Goal: Task Accomplishment & Management: Use online tool/utility

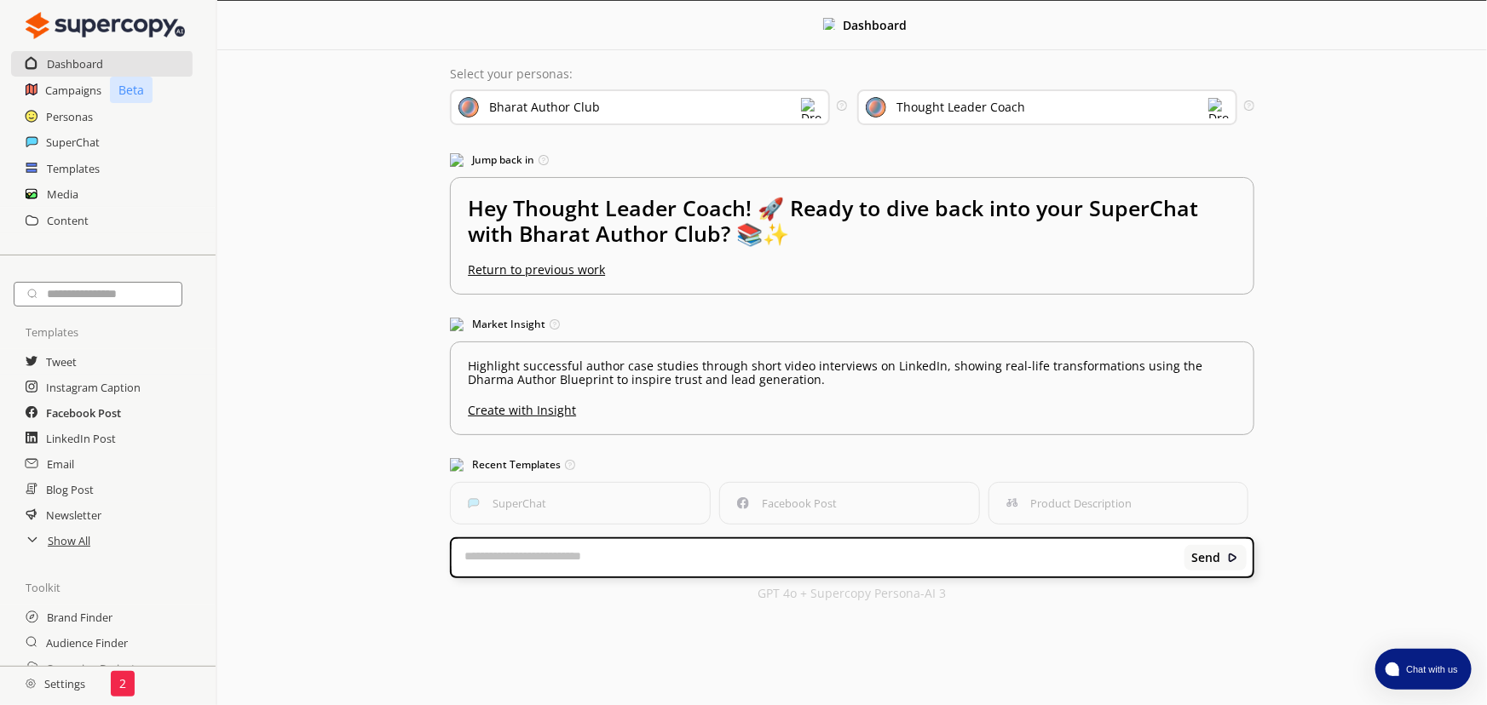
click at [70, 417] on h2 "Facebook Post" at bounding box center [83, 413] width 75 height 26
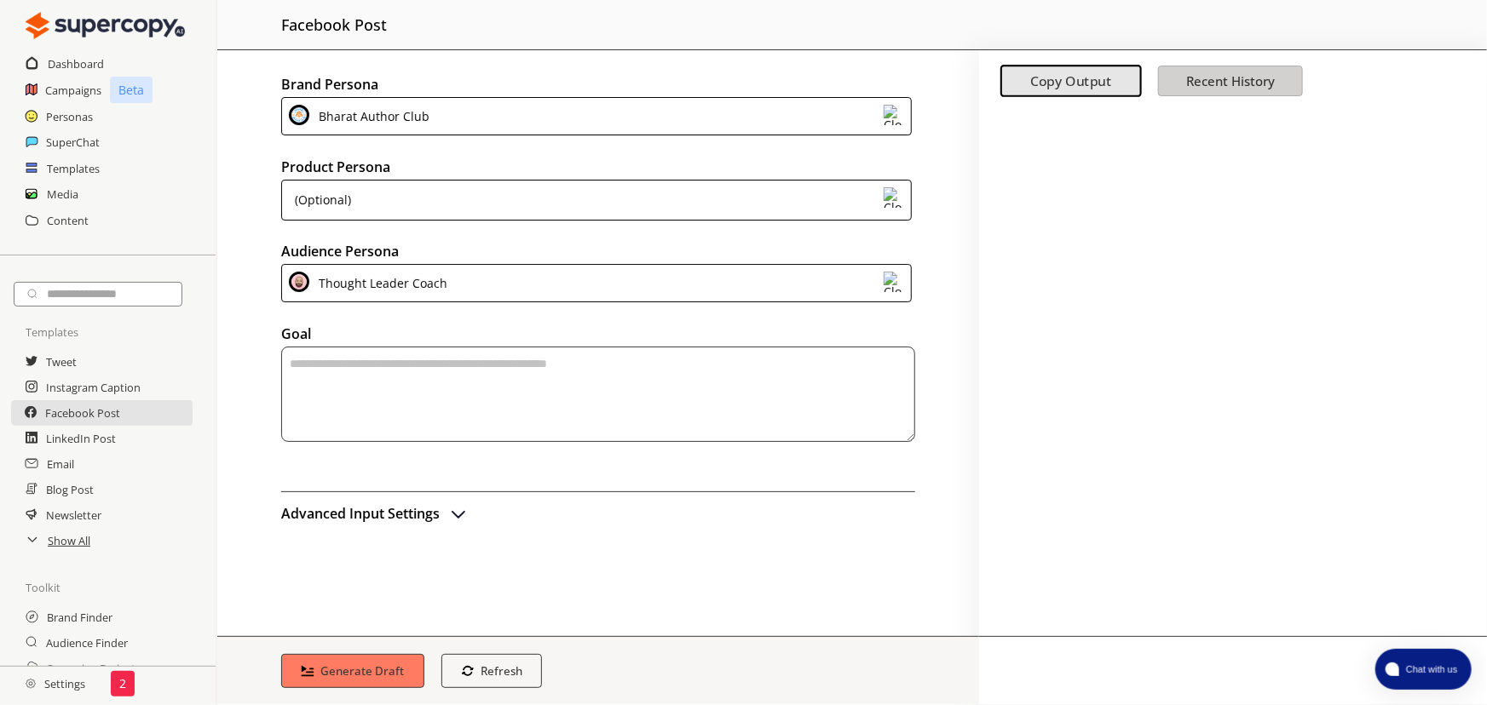
click at [1251, 78] on b "Recent History" at bounding box center [1230, 80] width 89 height 17
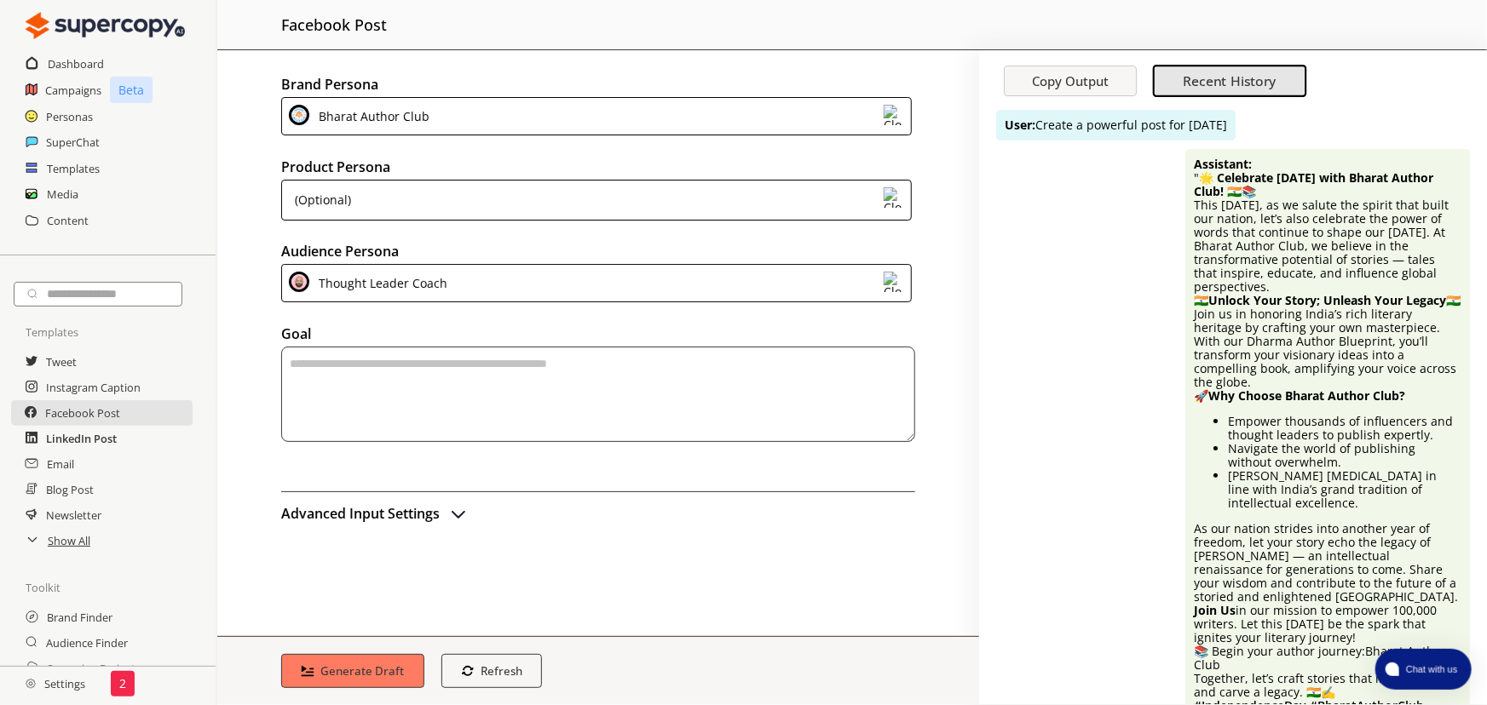
click at [91, 440] on h2 "LinkedIn Post" at bounding box center [81, 439] width 71 height 26
click at [805, 202] on div "(Optional)" at bounding box center [596, 200] width 630 height 41
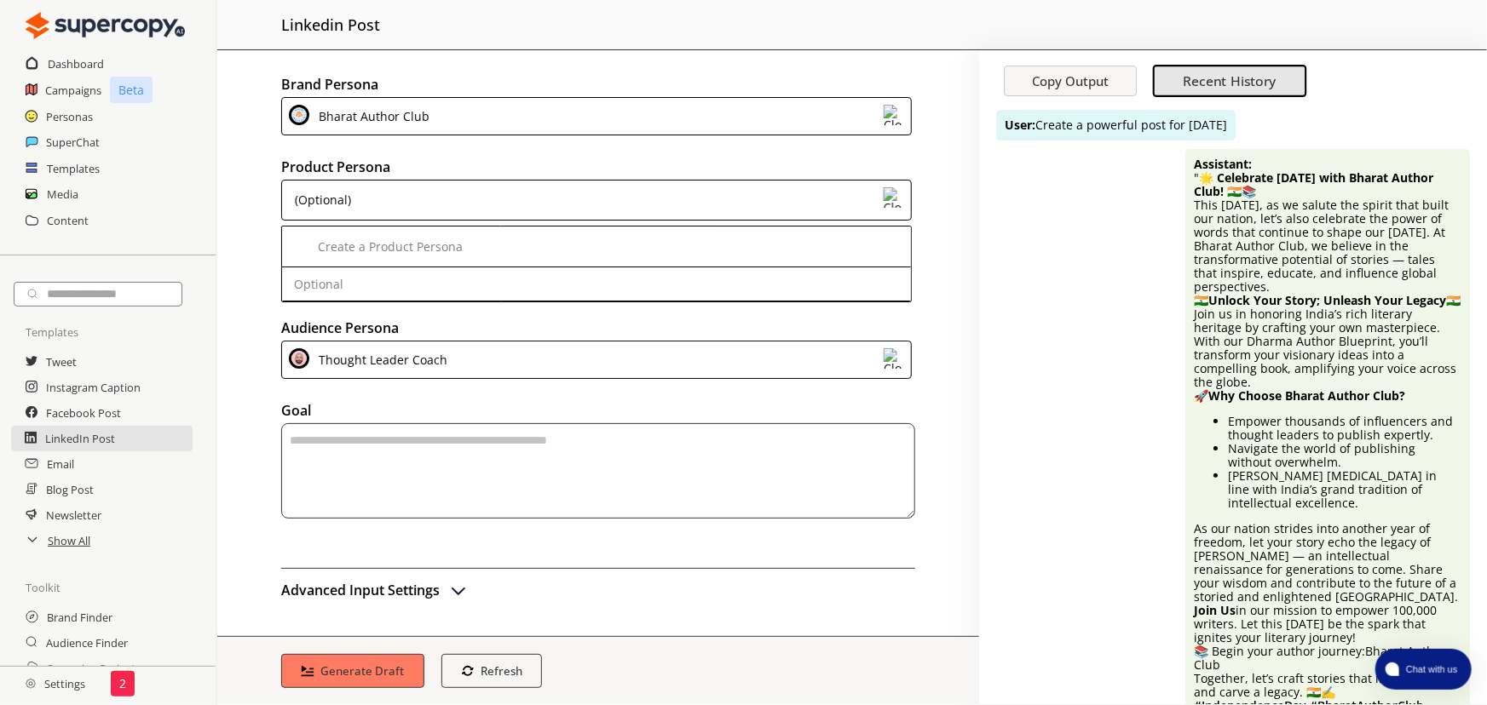
click at [651, 323] on div "Brand Persona Bharat Author Club Product Persona (Optional) Create a Product Pe…" at bounding box center [598, 343] width 762 height 586
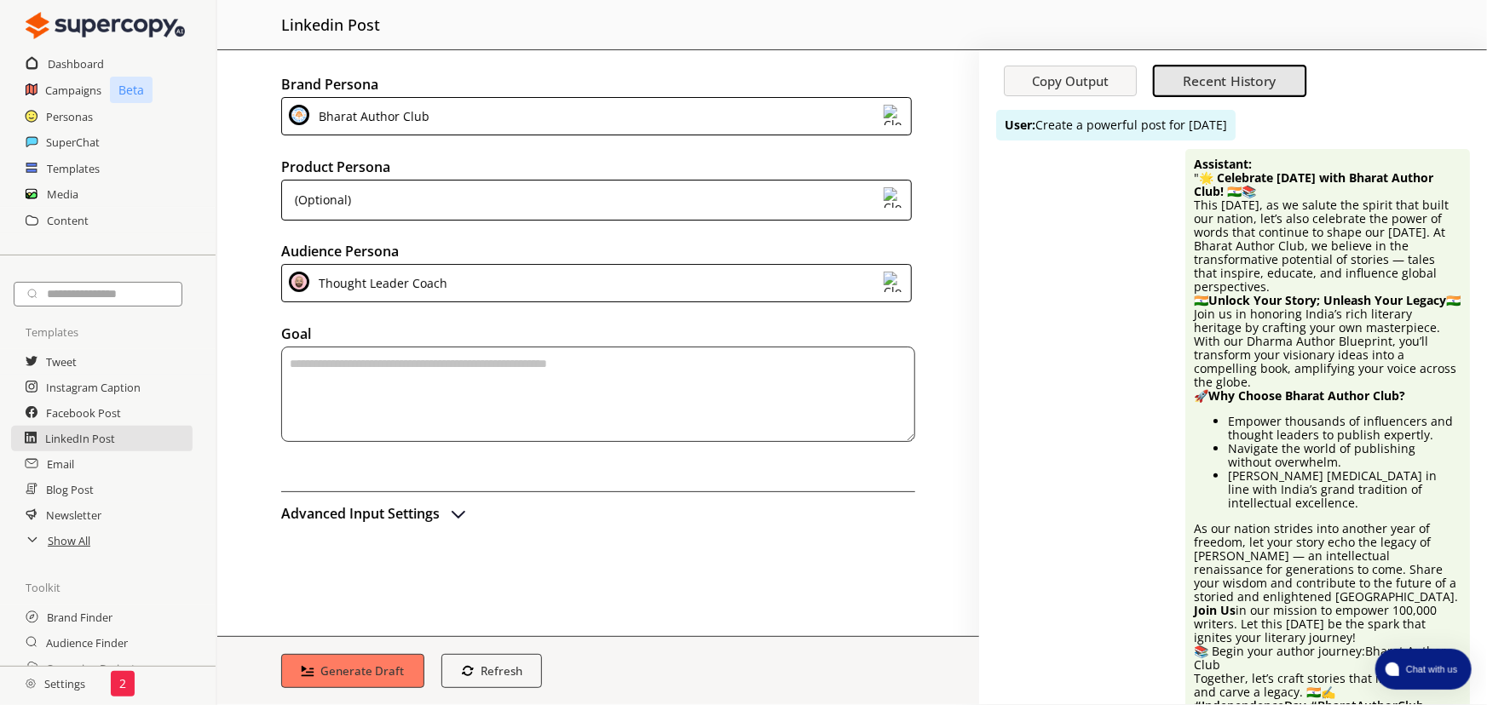
click at [503, 410] on textarea "textarea-textarea" at bounding box center [598, 394] width 634 height 95
type textarea "*******"
click at [453, 517] on img "advanced-inputs" at bounding box center [458, 513] width 20 height 20
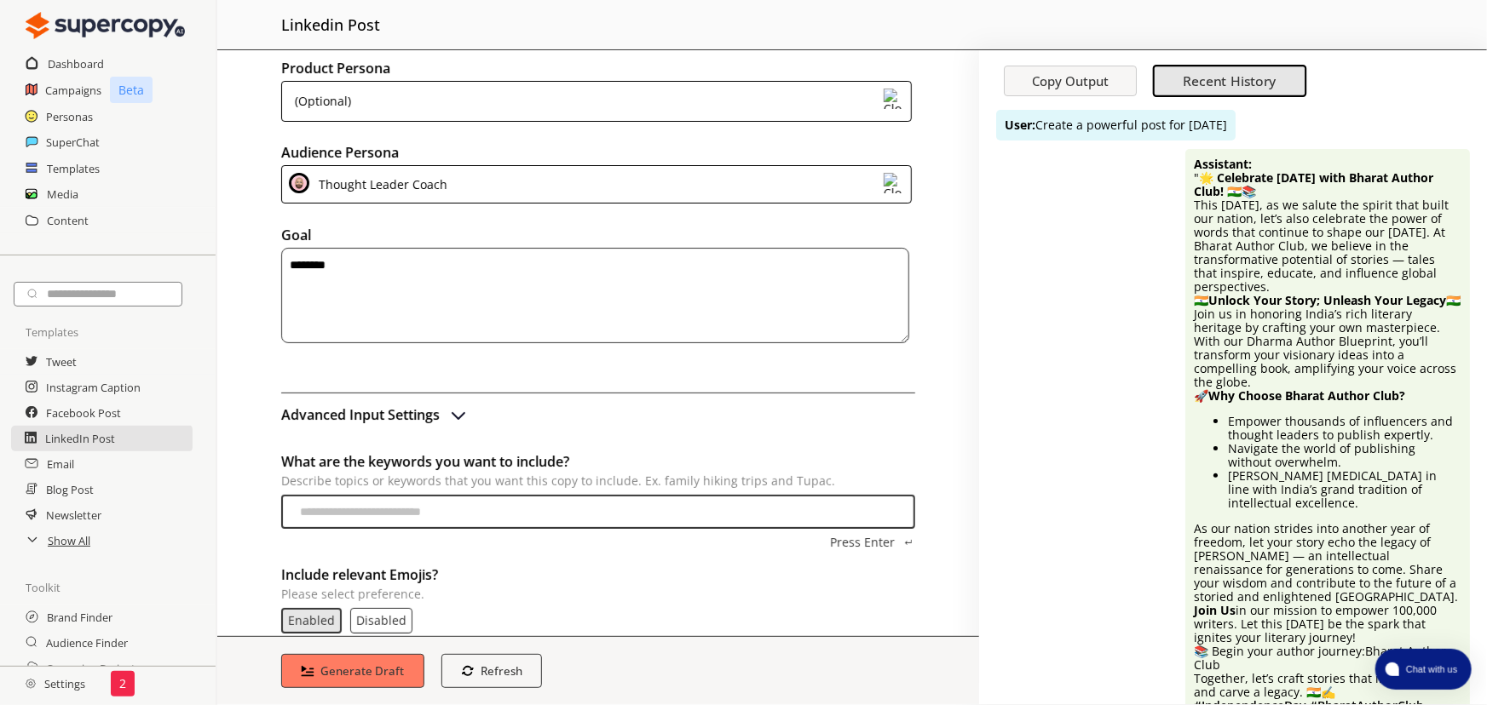
scroll to position [232, 0]
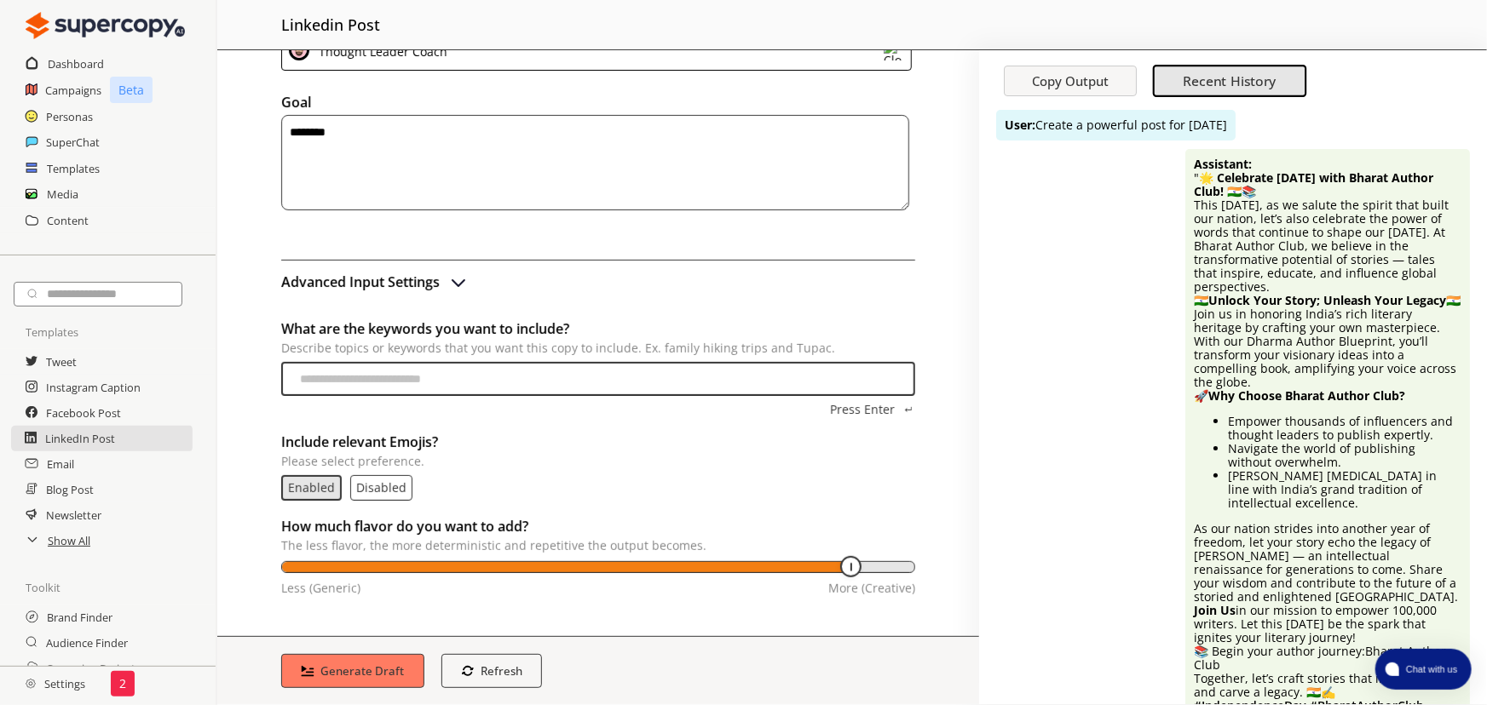
click at [533, 380] on input "What are the keywords you want to include? Describe topics or keywords that you…" at bounding box center [598, 379] width 634 height 34
click at [378, 676] on b "Generate Draft" at bounding box center [363, 671] width 88 height 16
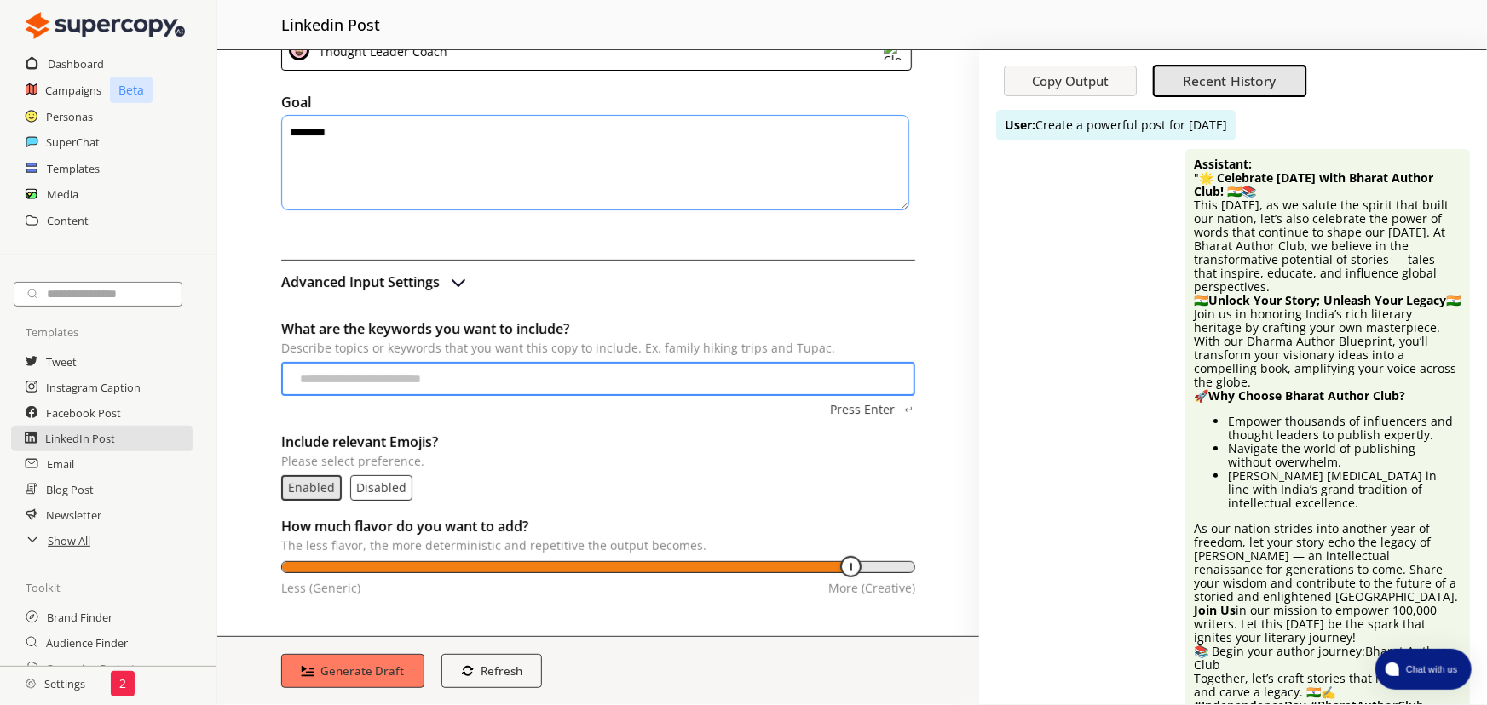
scroll to position [0, 0]
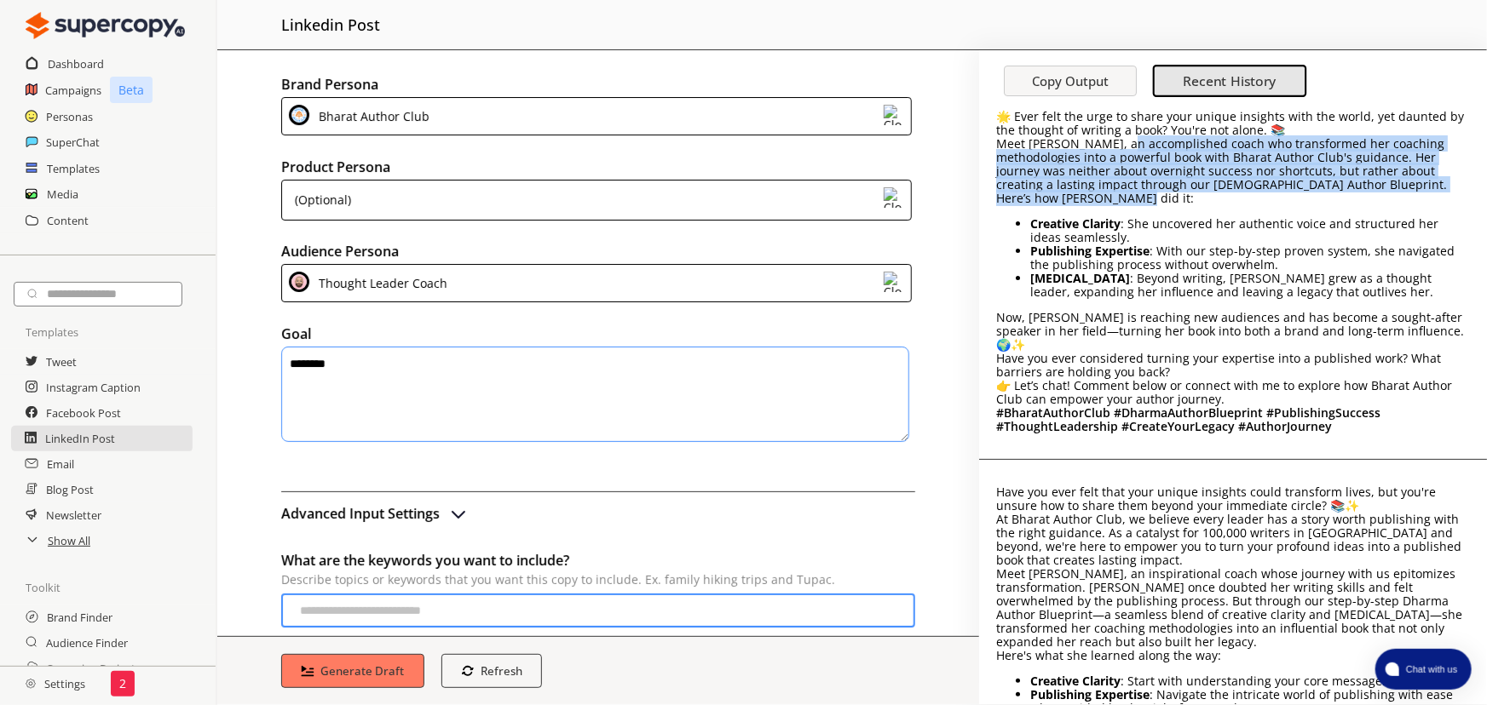
drag, startPoint x: 1119, startPoint y: 144, endPoint x: 1346, endPoint y: 192, distance: 231.6
click at [1346, 192] on div "🌟 Ever felt the urge to share your unique insights with the world, yet daunted …" at bounding box center [1233, 272] width 474 height 324
click at [1346, 192] on p "Here’s how Priya did it:" at bounding box center [1233, 199] width 474 height 14
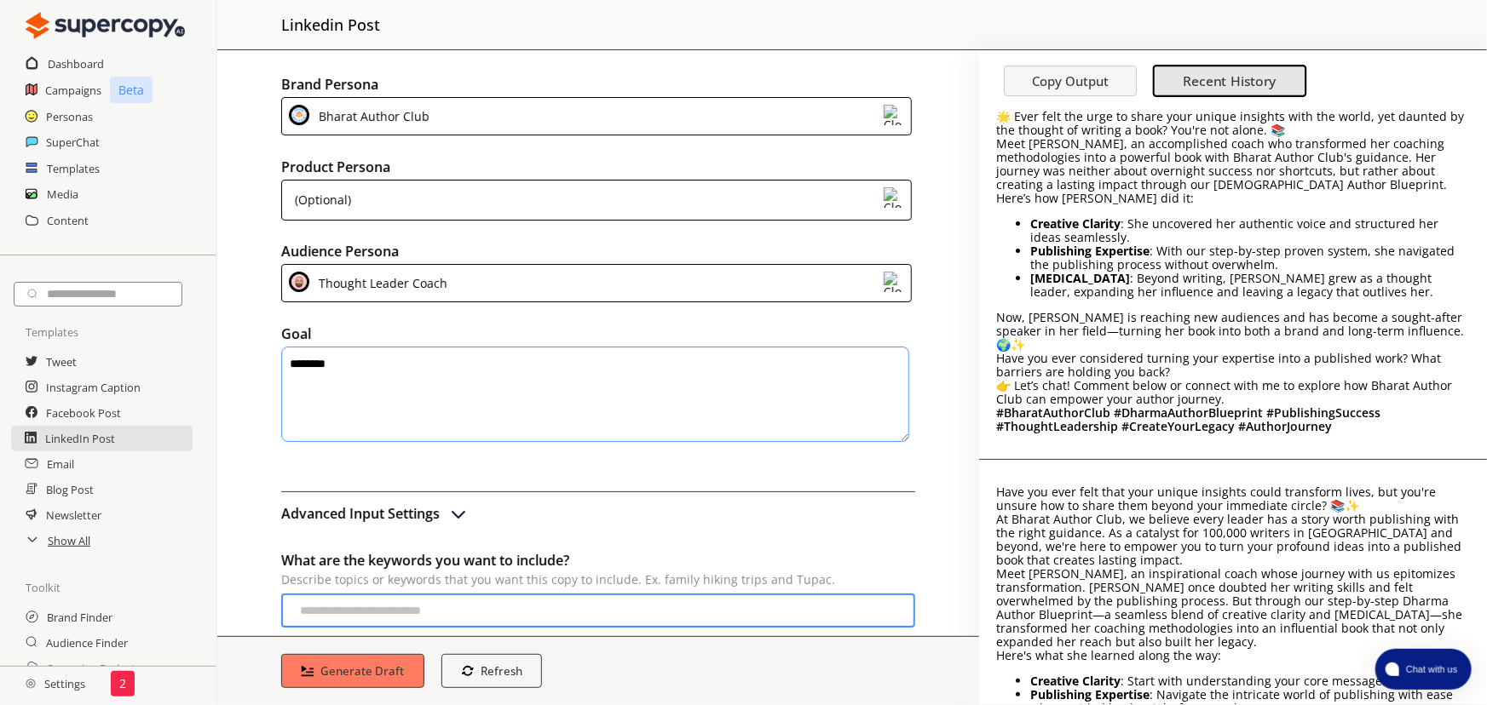
scroll to position [77, 0]
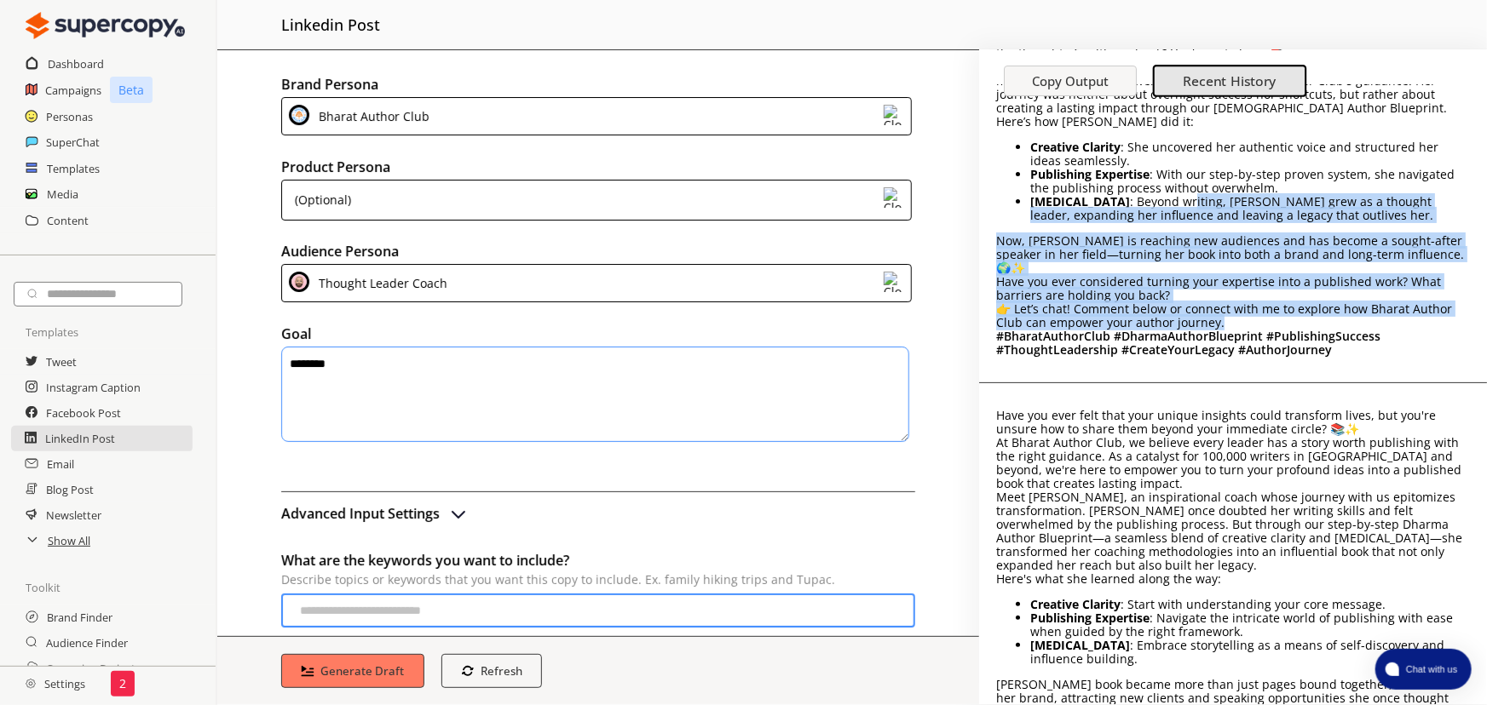
drag, startPoint x: 1193, startPoint y: 198, endPoint x: 1293, endPoint y: 308, distance: 148.9
click at [1293, 308] on div "🌟 Ever felt the urge to share your unique insights with the world, yet daunted …" at bounding box center [1233, 195] width 474 height 324
click at [1292, 308] on p "👉 Let’s chat! Comment below or connect with me to explore how Bharat Author Clu…" at bounding box center [1233, 315] width 474 height 27
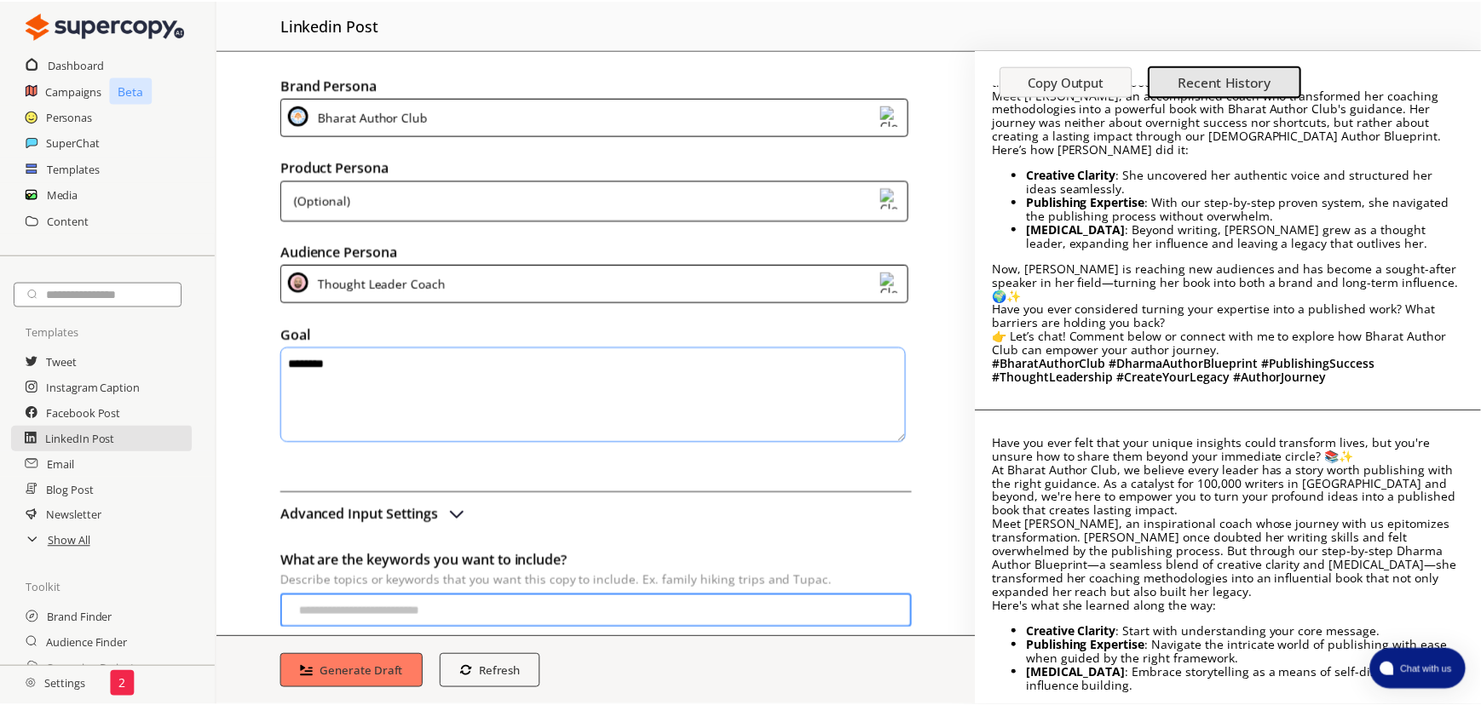
scroll to position [0, 0]
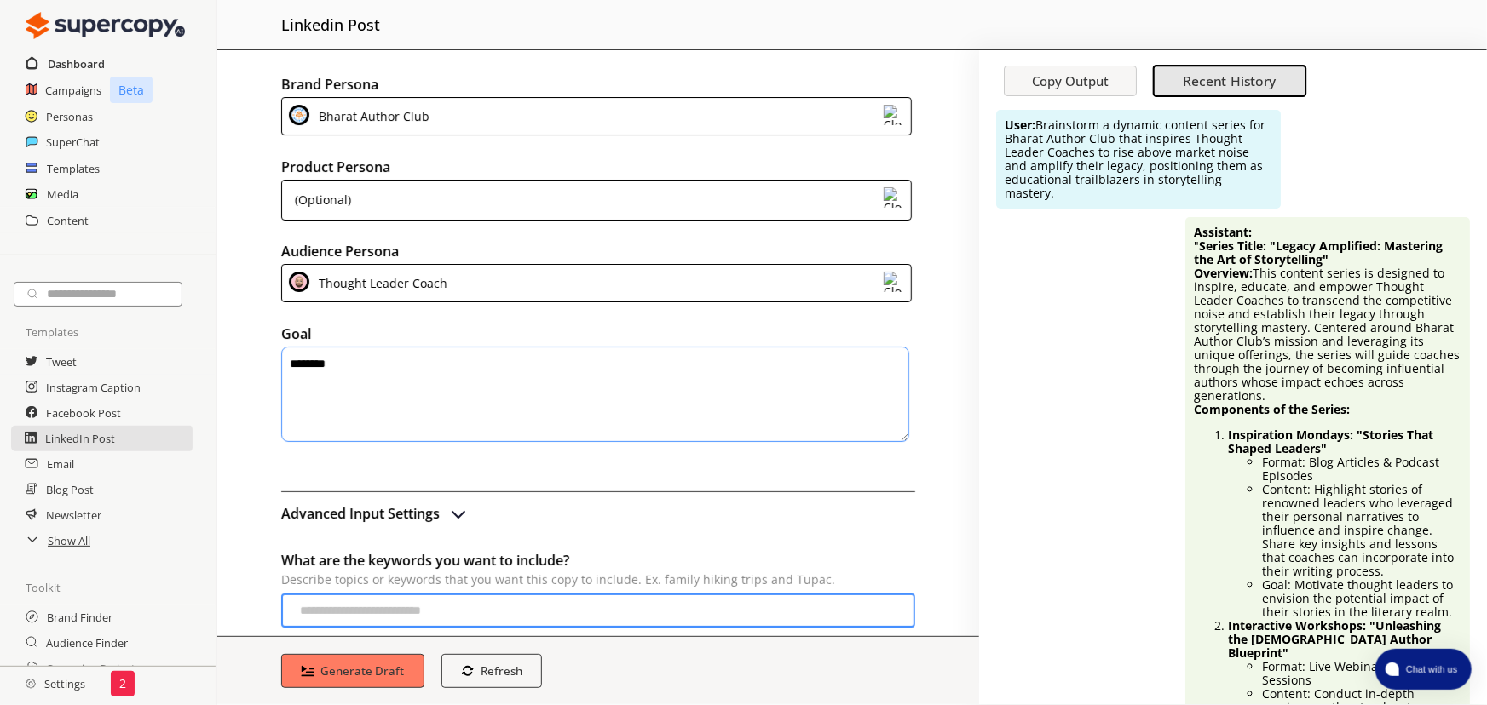
click at [59, 51] on h2 "Dashboard" at bounding box center [76, 64] width 57 height 26
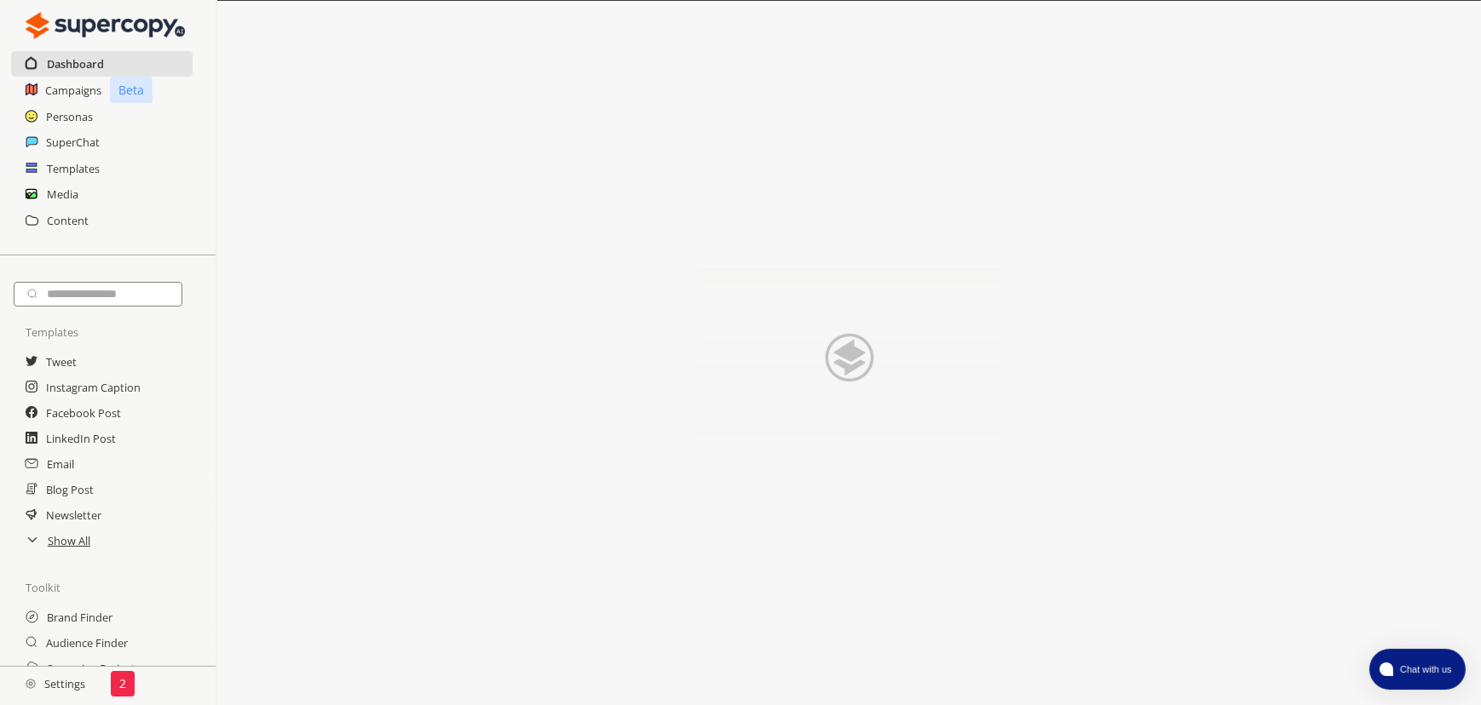
click at [60, 55] on h2 "Dashboard" at bounding box center [75, 64] width 57 height 26
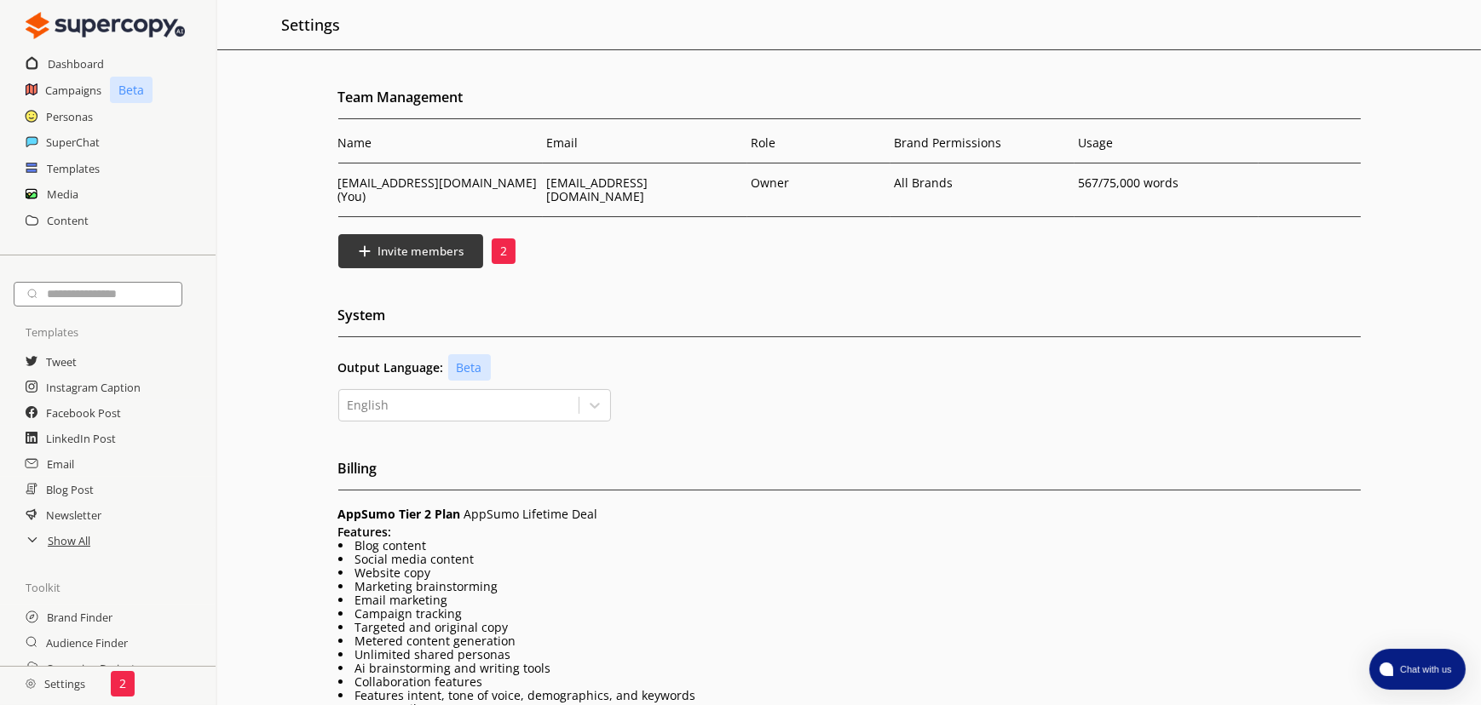
click at [502, 244] on p "2" at bounding box center [503, 251] width 7 height 14
click at [450, 244] on b "Invite members" at bounding box center [421, 252] width 90 height 16
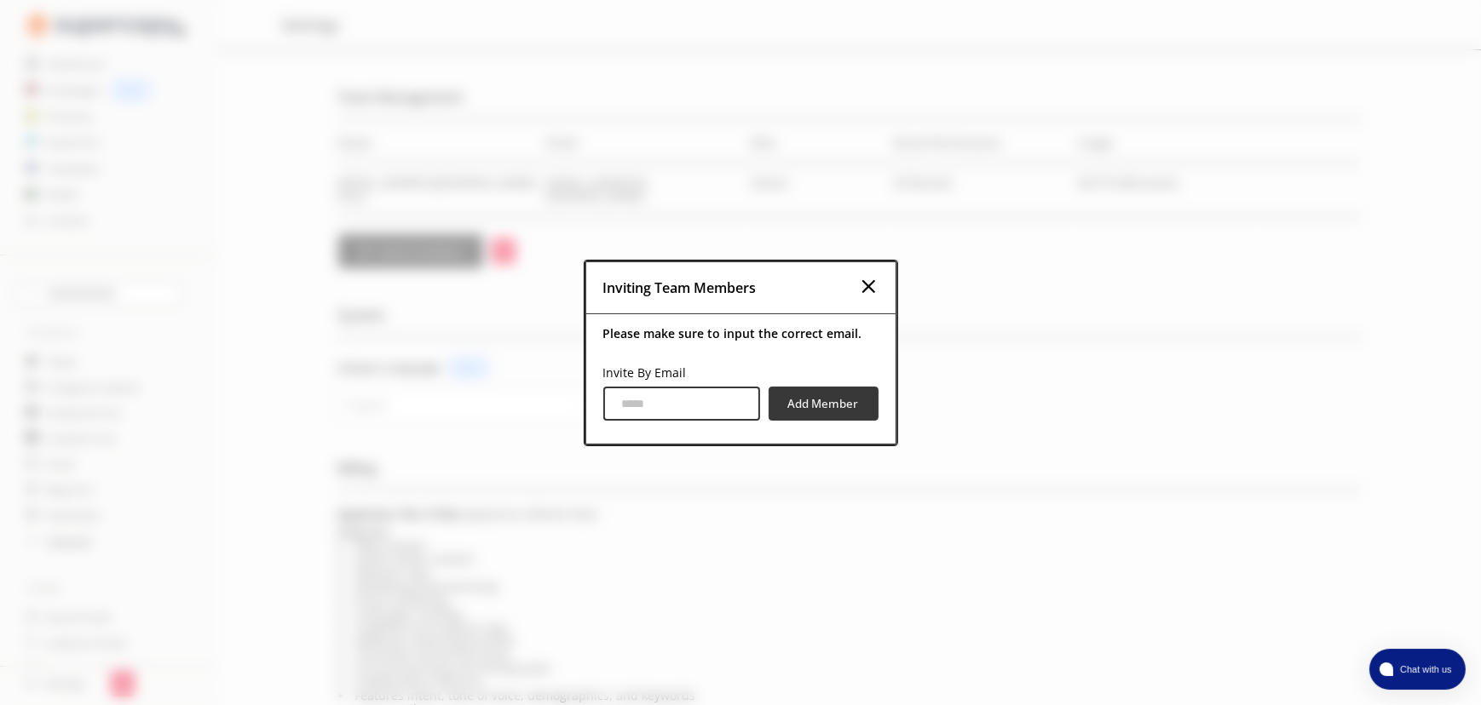
click at [875, 281] on img at bounding box center [868, 286] width 20 height 20
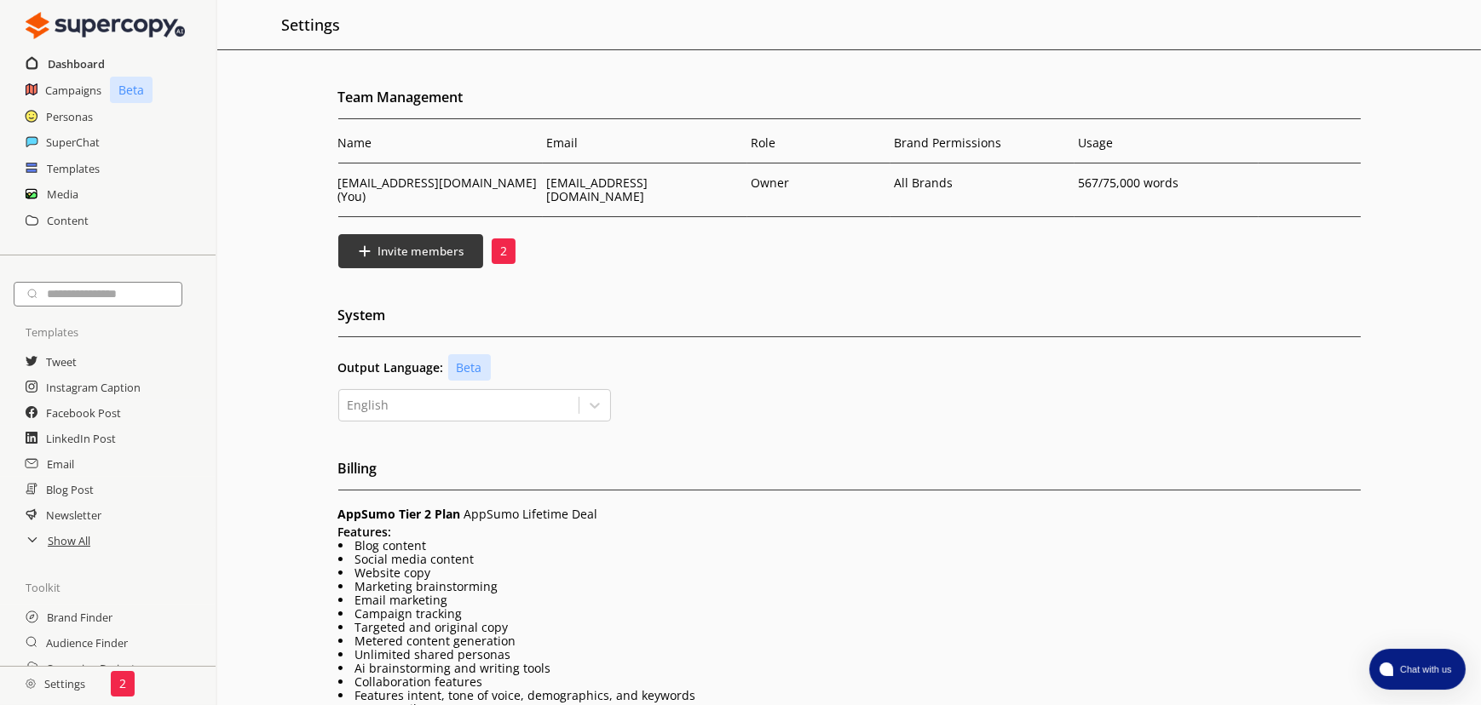
click at [83, 69] on h2 "Dashboard" at bounding box center [76, 64] width 57 height 26
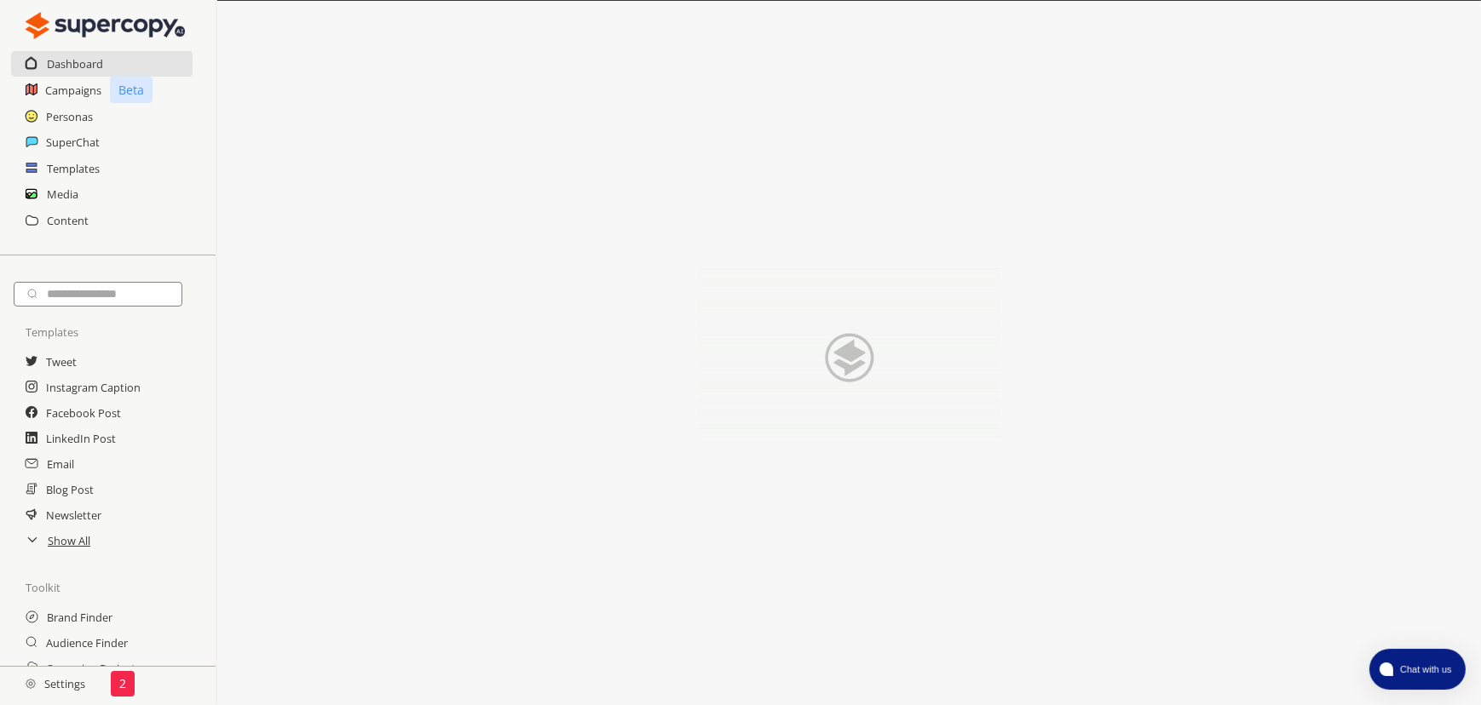
click at [93, 119] on div "Personas" at bounding box center [108, 117] width 216 height 26
click at [61, 114] on h2 "Personas" at bounding box center [70, 117] width 48 height 26
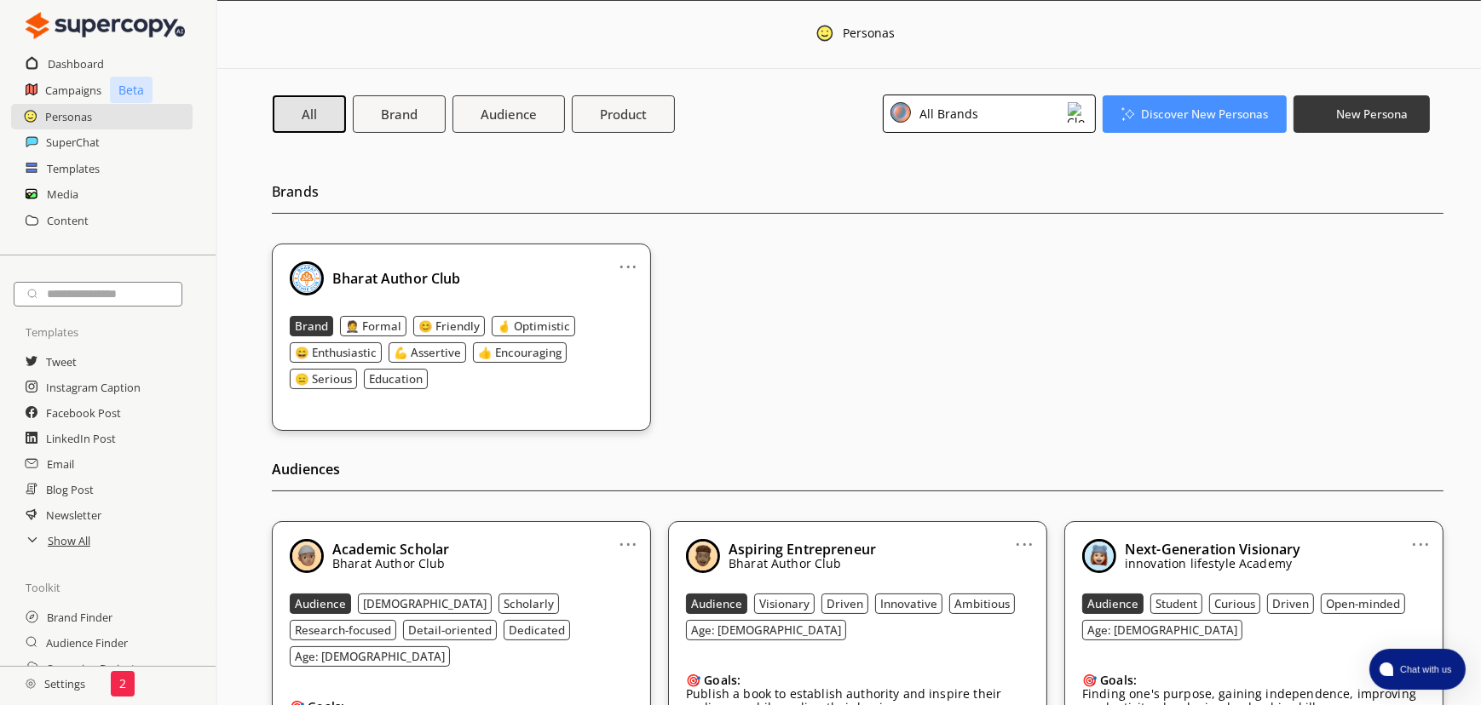
click at [1018, 119] on div "All Brands" at bounding box center [989, 114] width 213 height 38
click at [806, 172] on div "Brands ... Bharat Author Club Brand 🤵 Formal 😊 Friendly 🤞 Optimistic 😄 Enthusia…" at bounding box center [857, 292] width 1171 height 278
click at [85, 143] on h2 "SuperChat" at bounding box center [73, 142] width 55 height 26
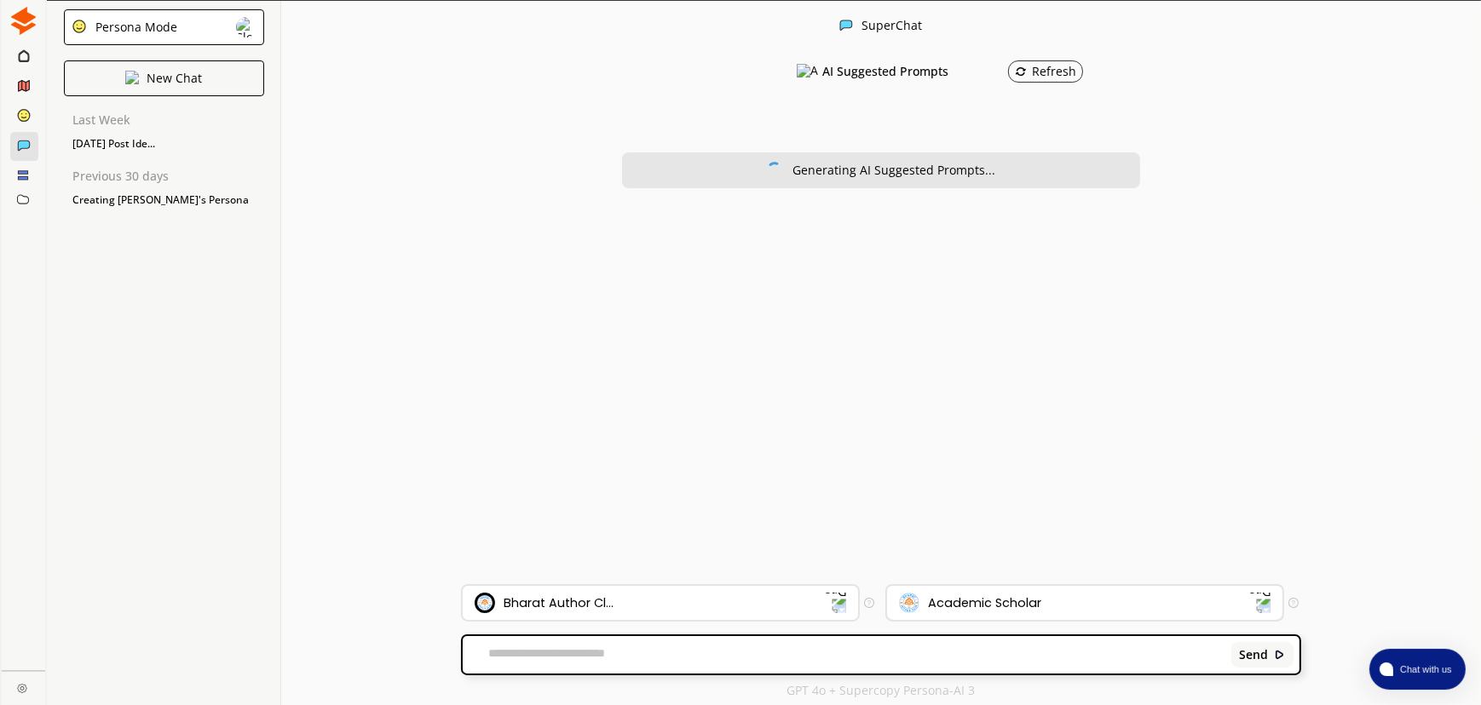
click at [997, 603] on div "Academic Scholar" at bounding box center [984, 603] width 113 height 14
click at [932, 557] on span "Thought Leader Coach" at bounding box center [987, 562] width 129 height 14
click at [760, 612] on div "Bharat Author Cl..." at bounding box center [650, 603] width 351 height 20
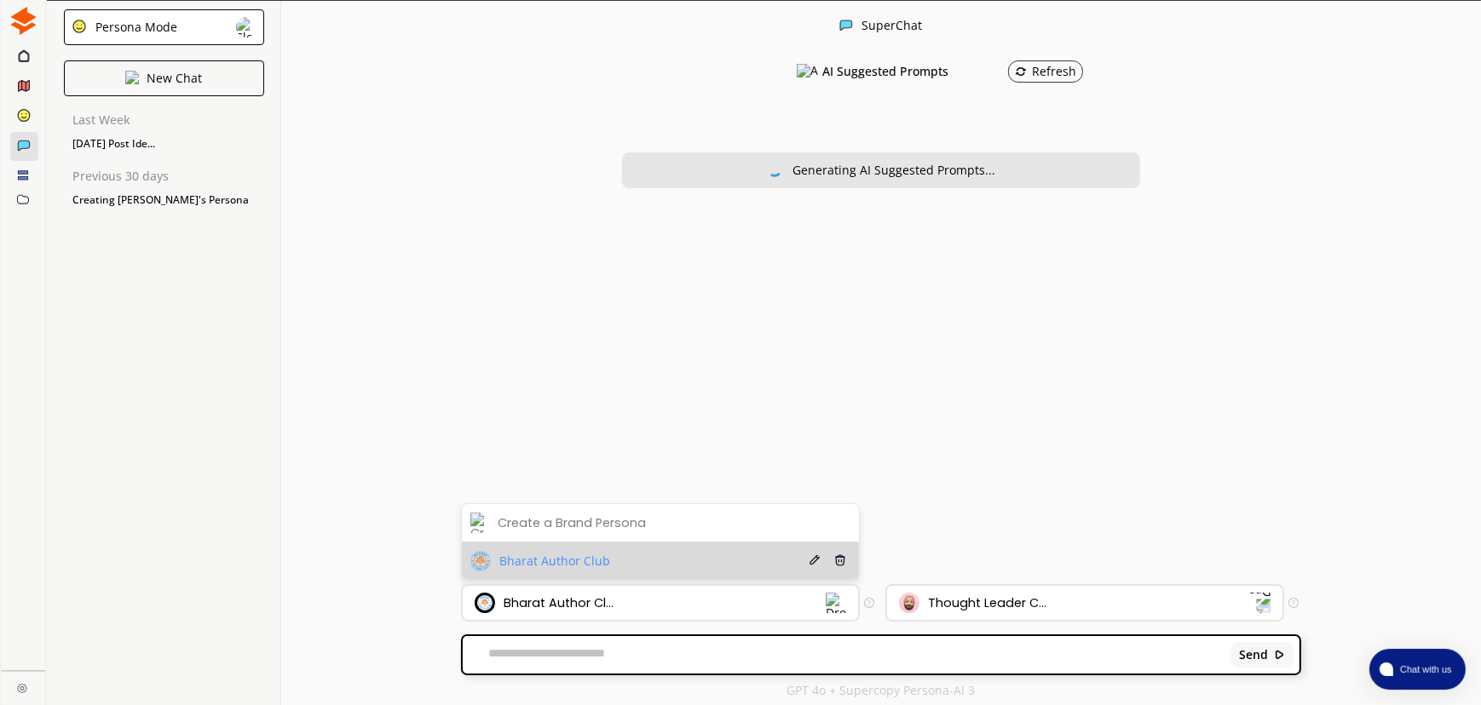
click at [716, 554] on li "Bharat Author Club Edit Delete" at bounding box center [660, 561] width 397 height 37
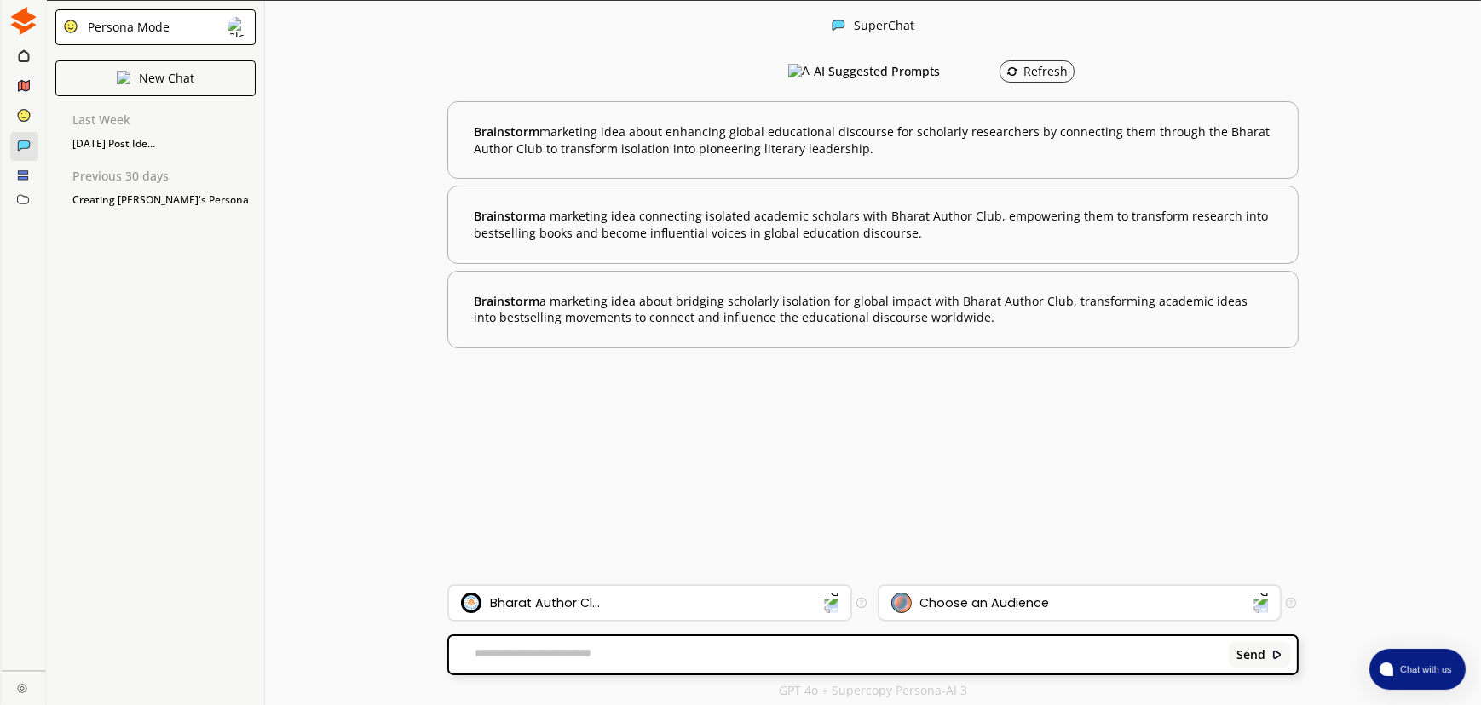
click at [991, 608] on div "Choose an Audience" at bounding box center [984, 603] width 129 height 14
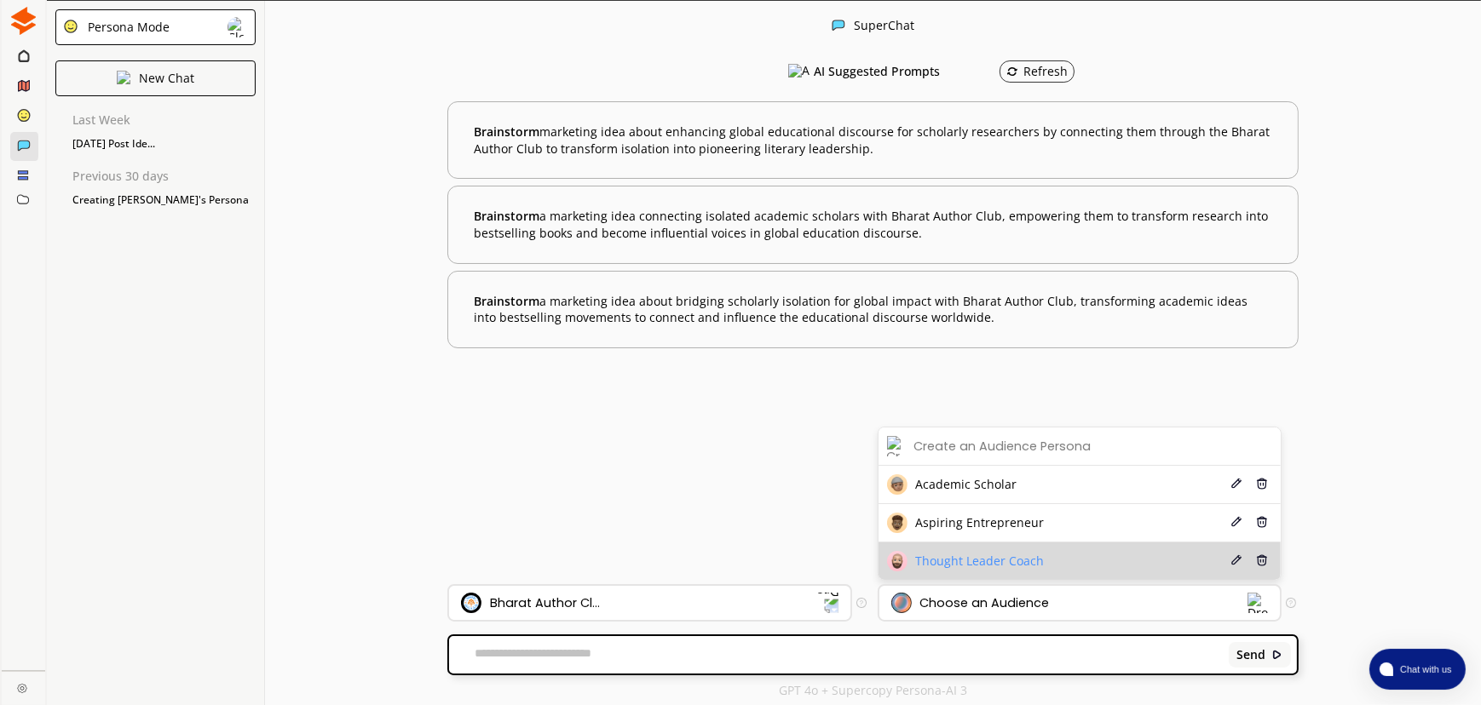
click at [1001, 567] on span "Thought Leader Coach" at bounding box center [980, 562] width 129 height 14
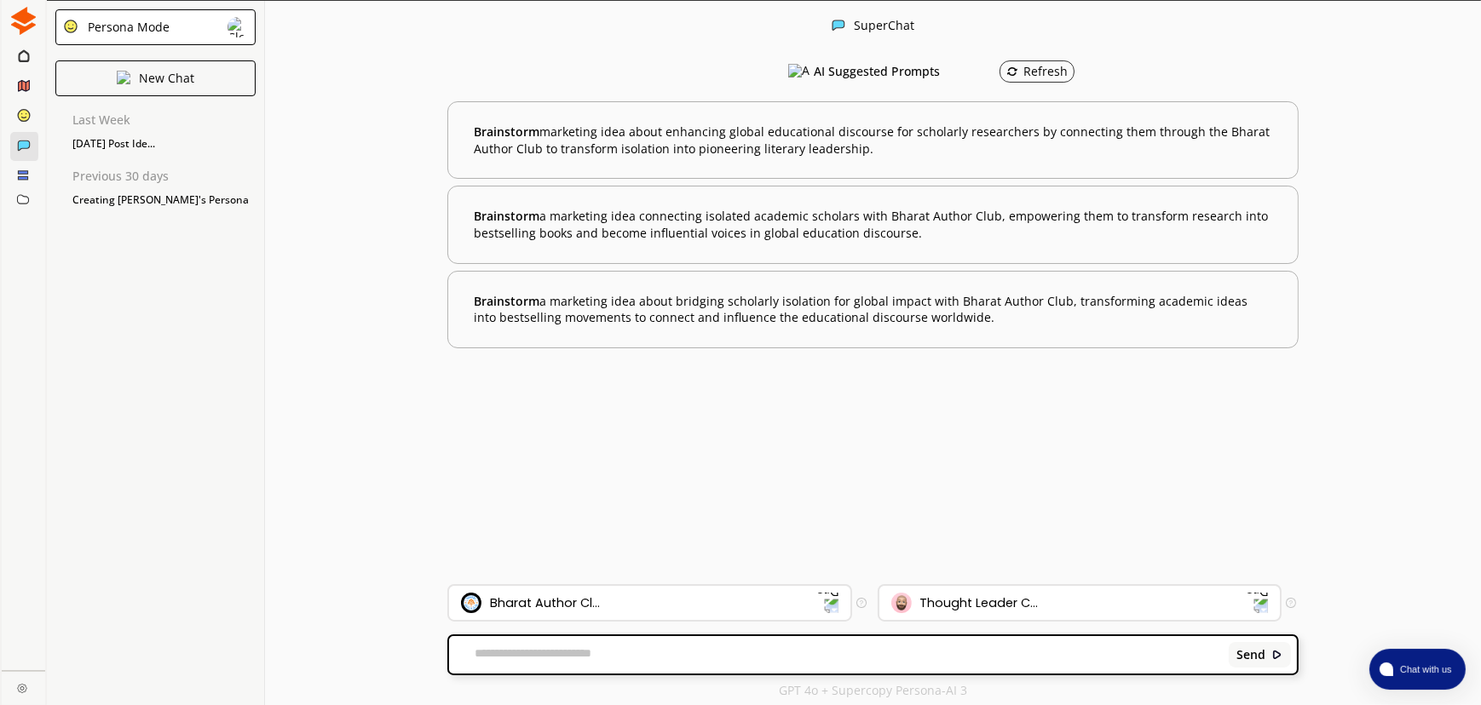
click at [963, 505] on div "AI Suggested Prompts Refresh Brainstorm marketing idea about enhancing global e…" at bounding box center [872, 318] width 851 height 532
click at [1048, 70] on div "Refresh" at bounding box center [1036, 72] width 61 height 14
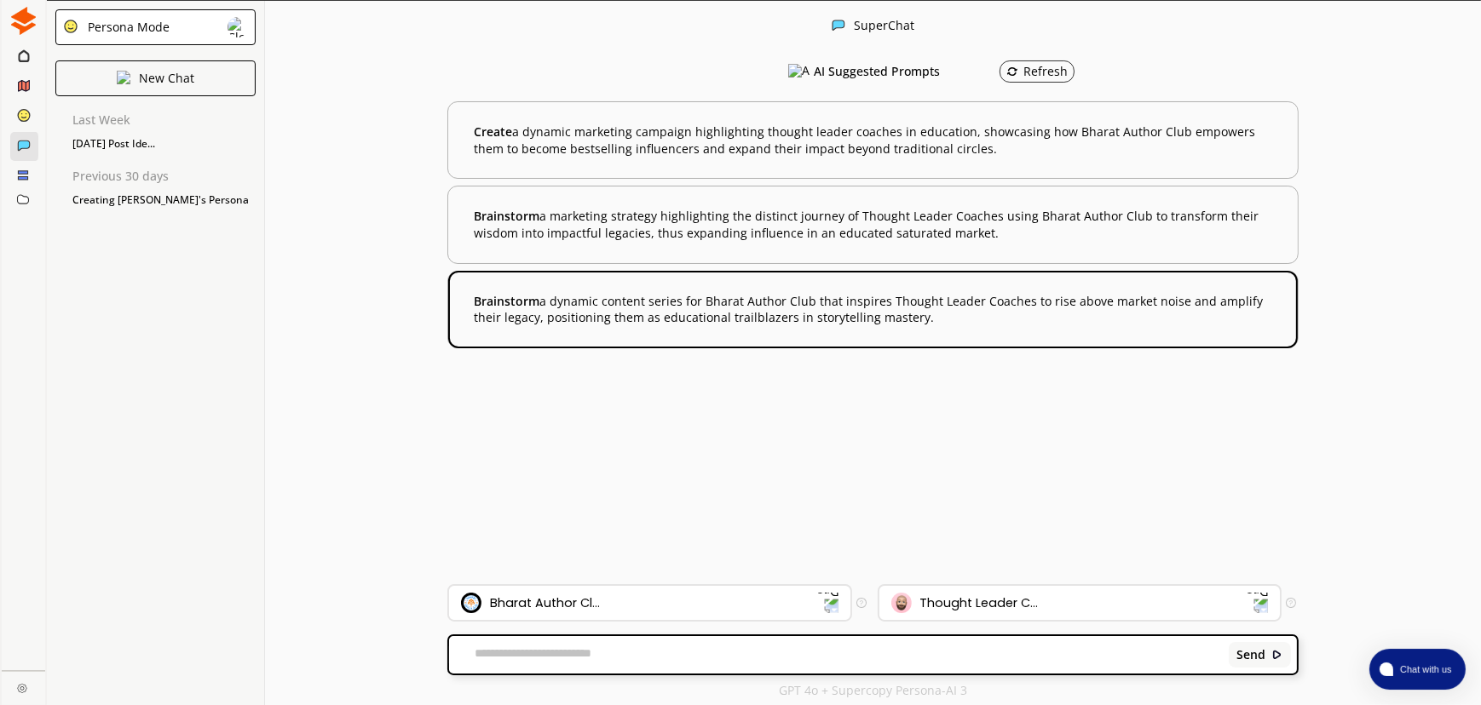
click at [764, 307] on b "Brainstorm a dynamic content series for Bharat Author Club that inspires Though…" at bounding box center [873, 309] width 798 height 33
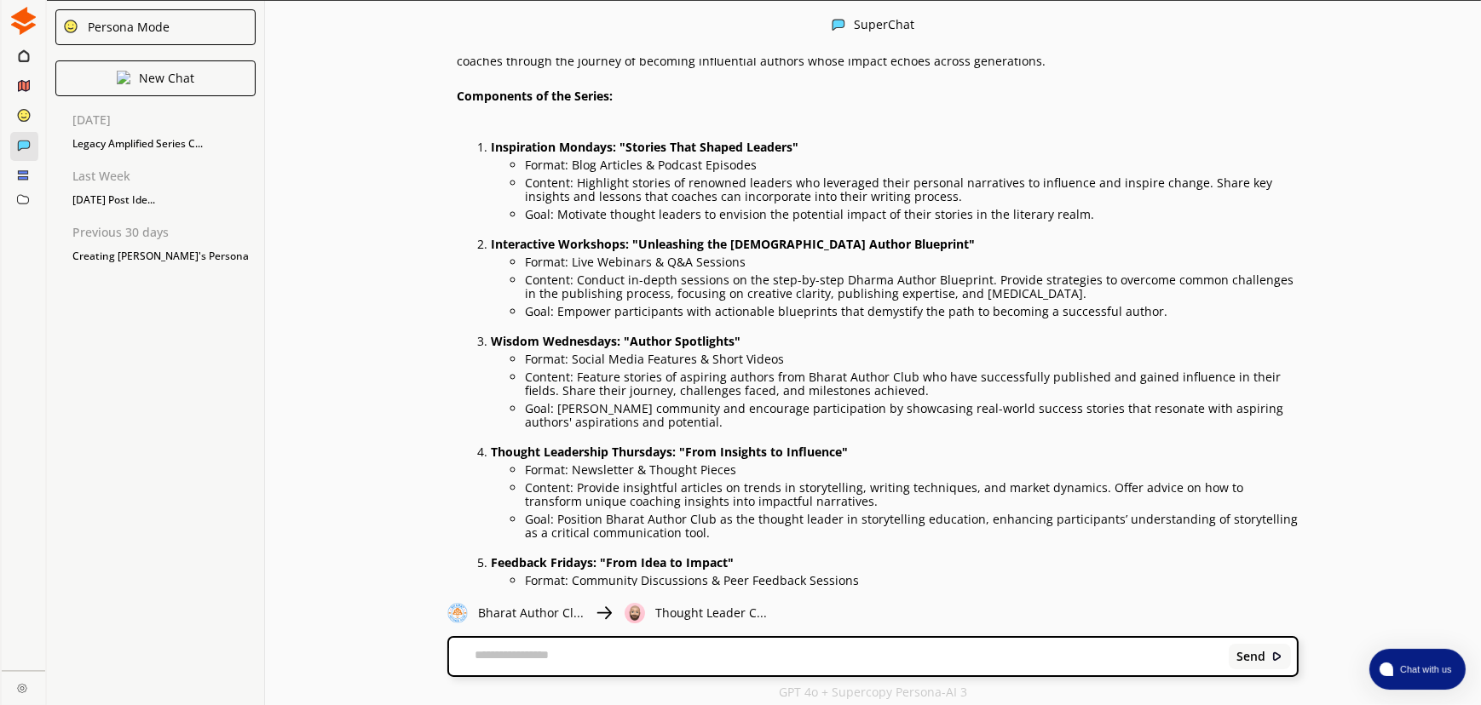
scroll to position [232, 0]
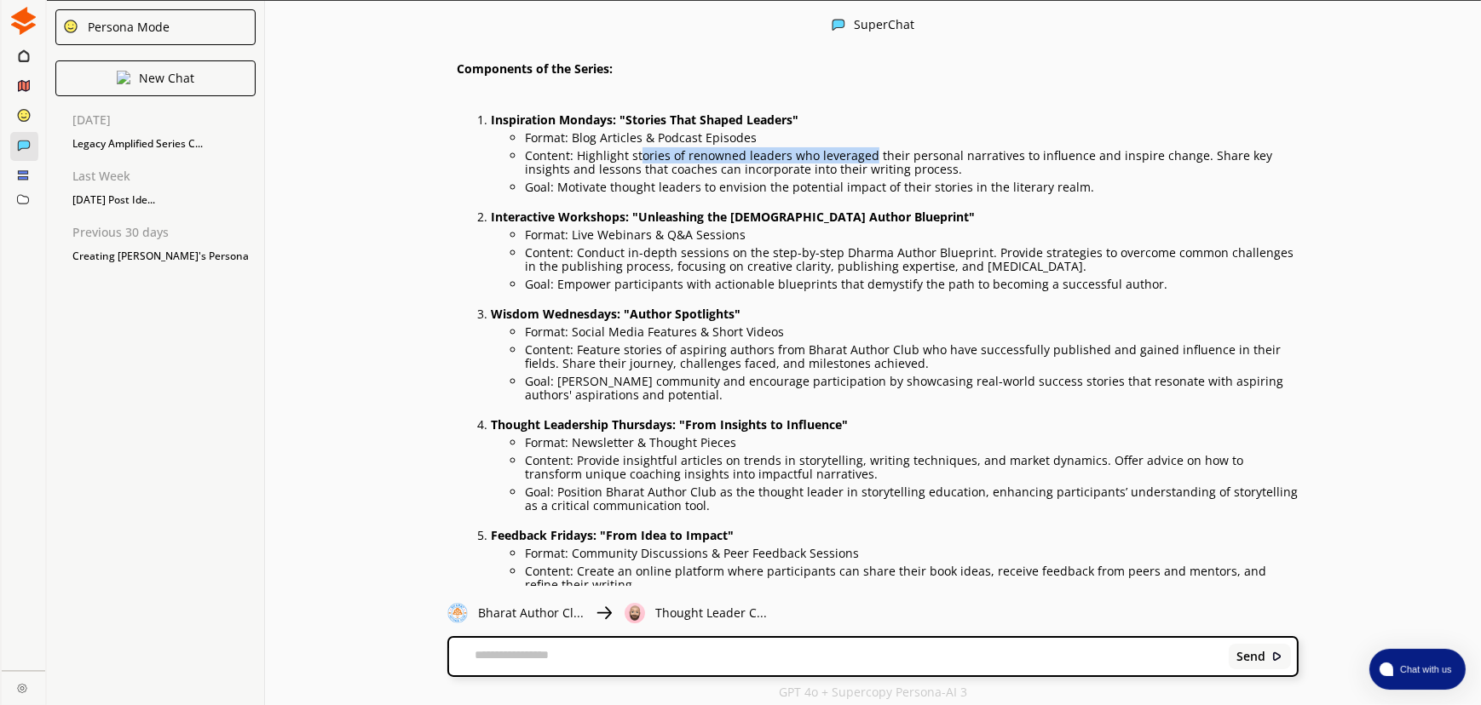
drag, startPoint x: 649, startPoint y: 156, endPoint x: 868, endPoint y: 155, distance: 218.9
click at [868, 155] on p "Content: Highlight stories of renowned leaders who leveraged their personal nar…" at bounding box center [912, 162] width 774 height 27
click at [927, 153] on p "Content: Highlight stories of renowned leaders who leveraged their personal nar…" at bounding box center [912, 162] width 774 height 27
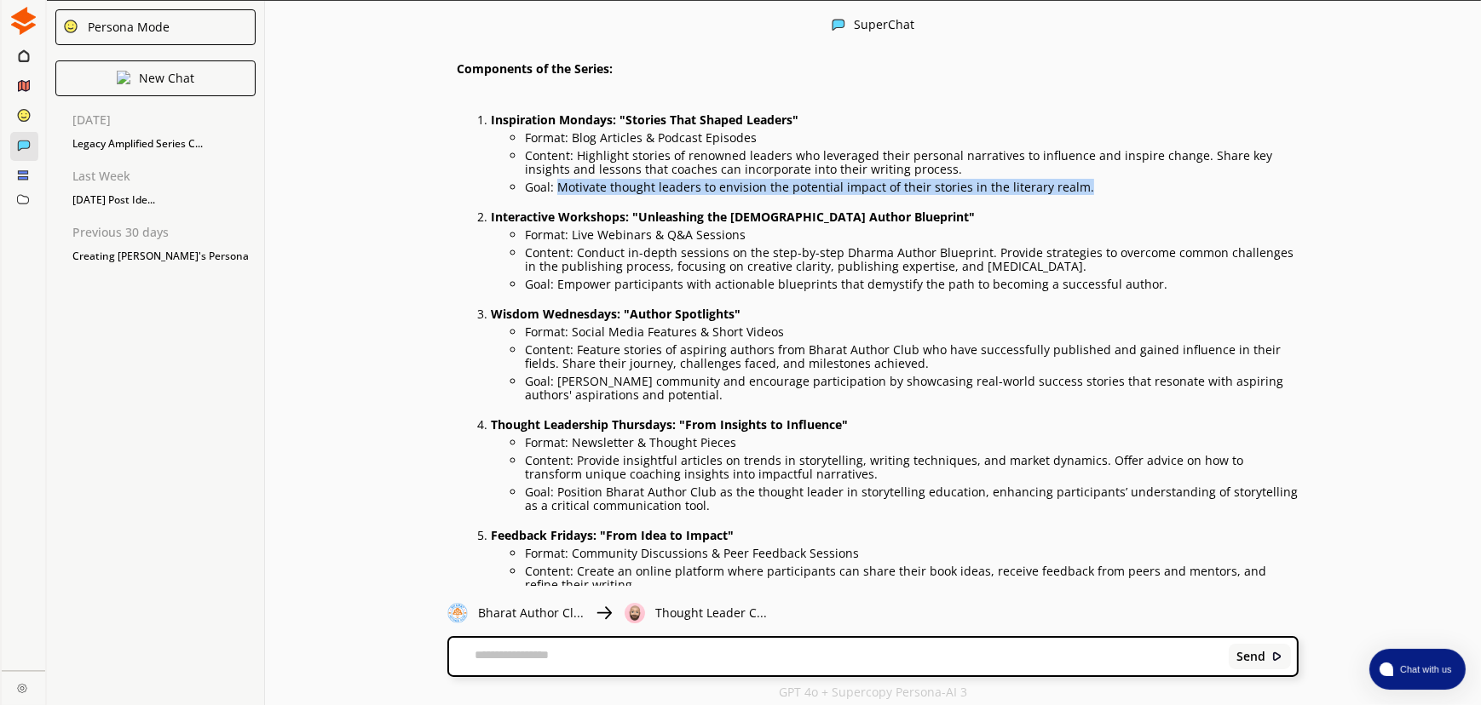
drag, startPoint x: 561, startPoint y: 185, endPoint x: 829, endPoint y: 197, distance: 268.6
click at [829, 197] on div "Series Title: "Legacy Amplified: Mastering the Art of Storytelling" Overview: T…" at bounding box center [878, 416] width 842 height 931
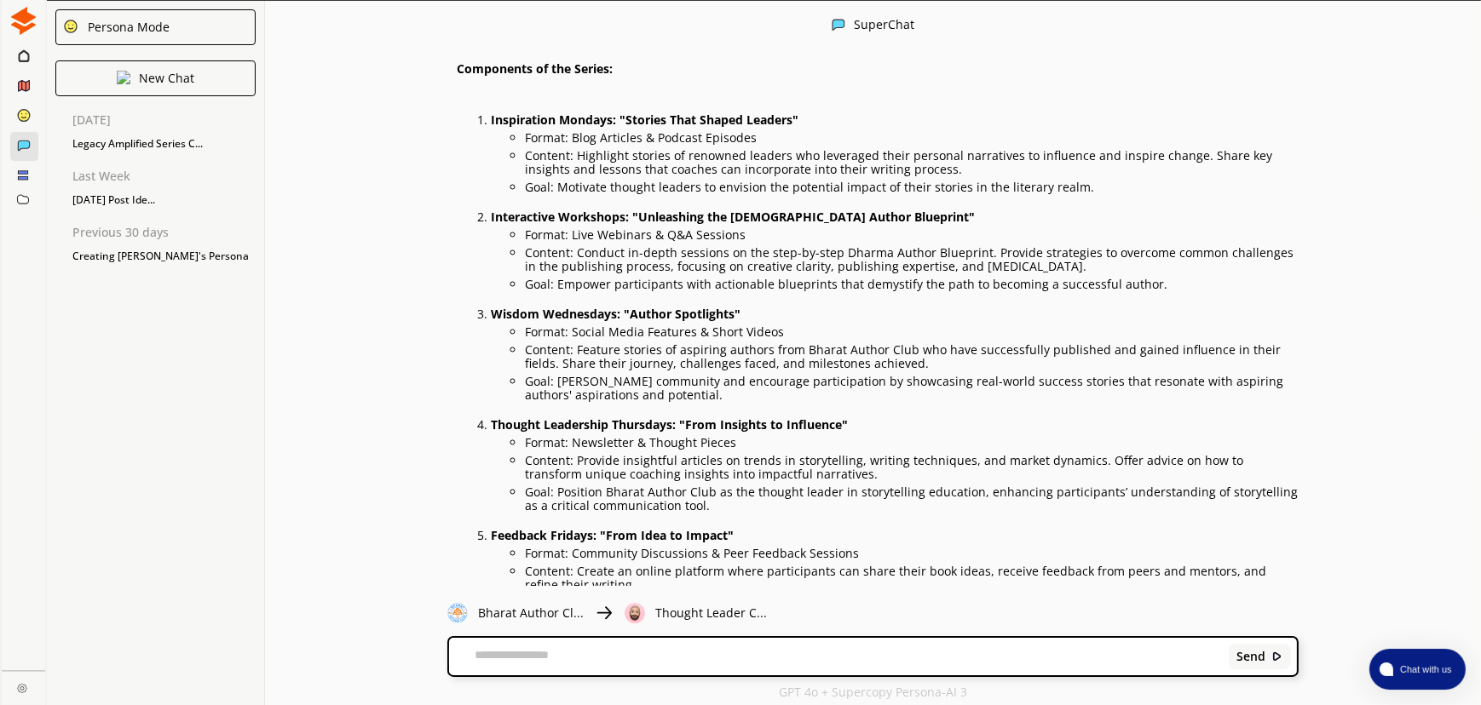
click at [613, 236] on p "Format: Live Webinars & Q&A Sessions" at bounding box center [912, 235] width 774 height 14
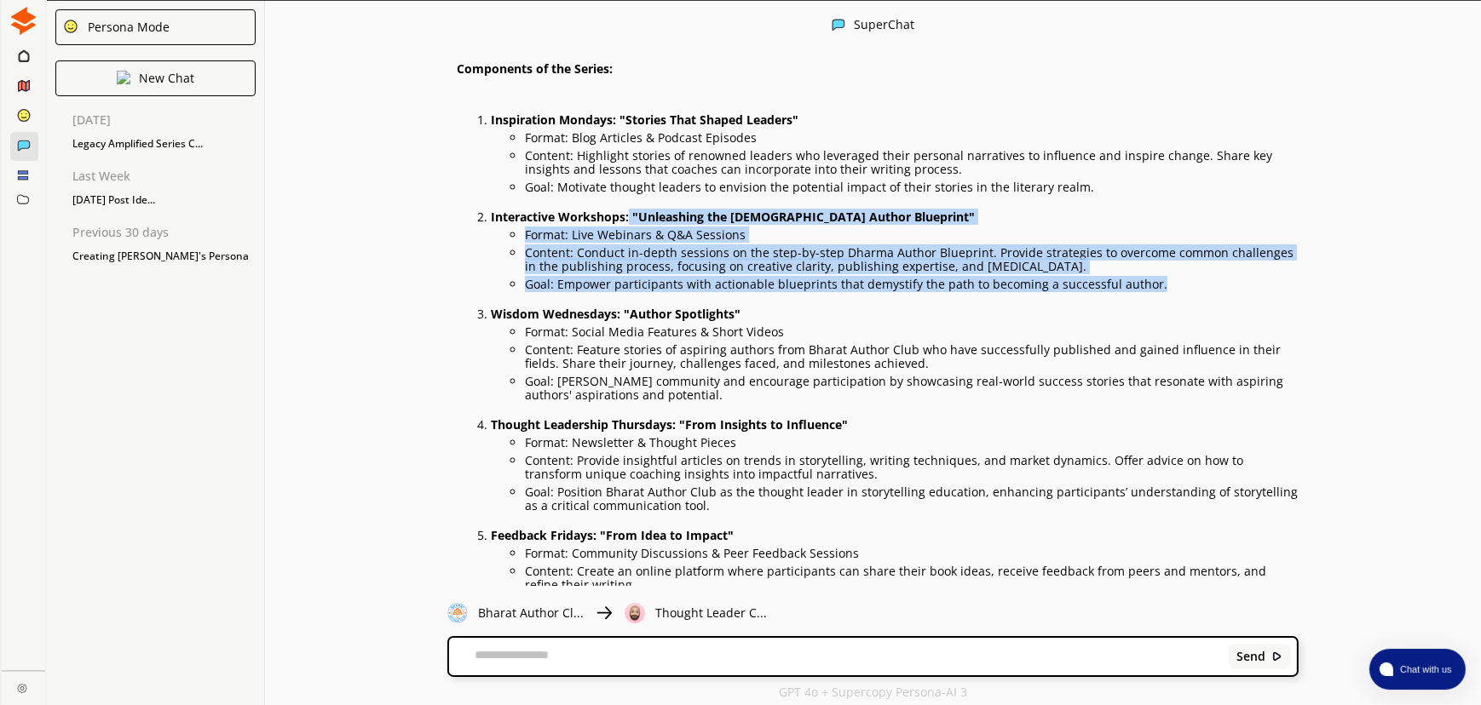
drag, startPoint x: 630, startPoint y: 212, endPoint x: 838, endPoint y: 298, distance: 225.0
click at [838, 298] on div "Series Title: "Legacy Amplified: Mastering the Art of Storytelling" Overview: T…" at bounding box center [878, 416] width 842 height 931
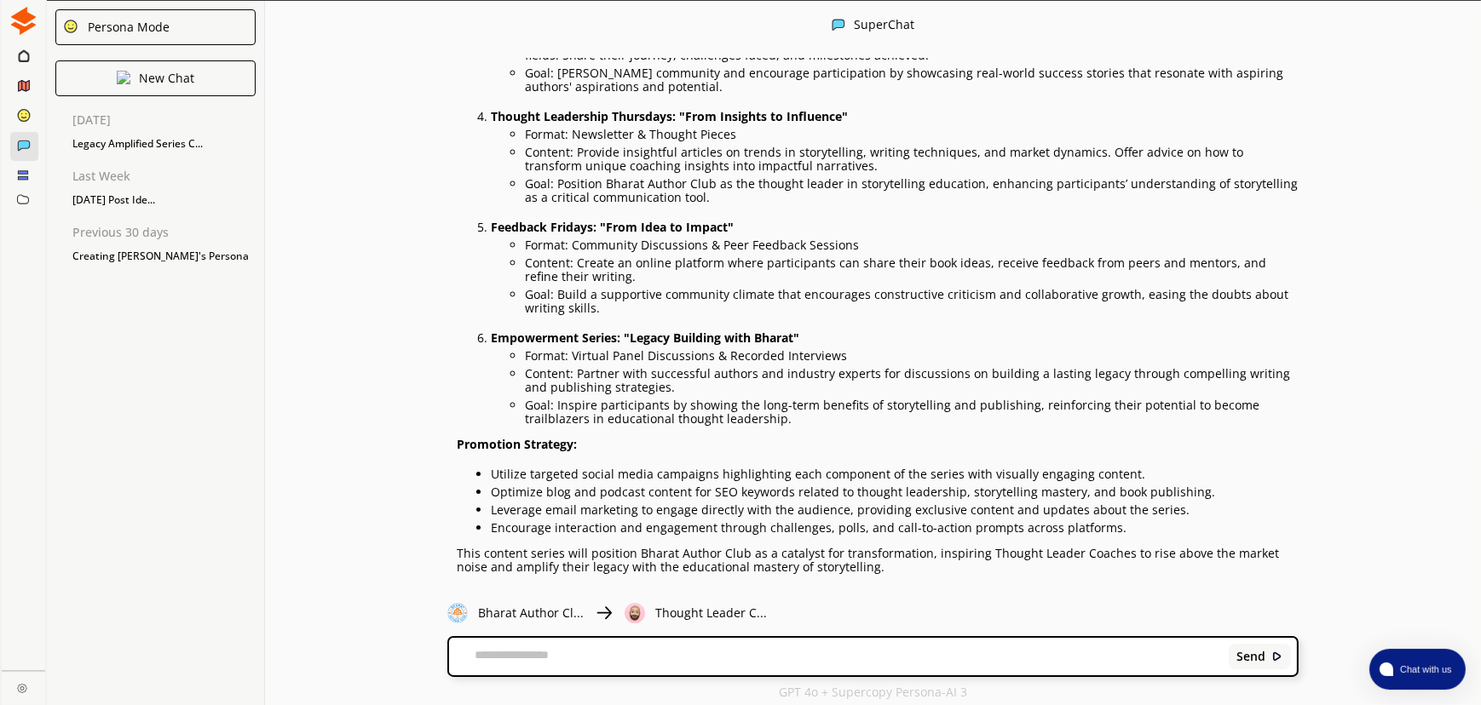
scroll to position [542, 0]
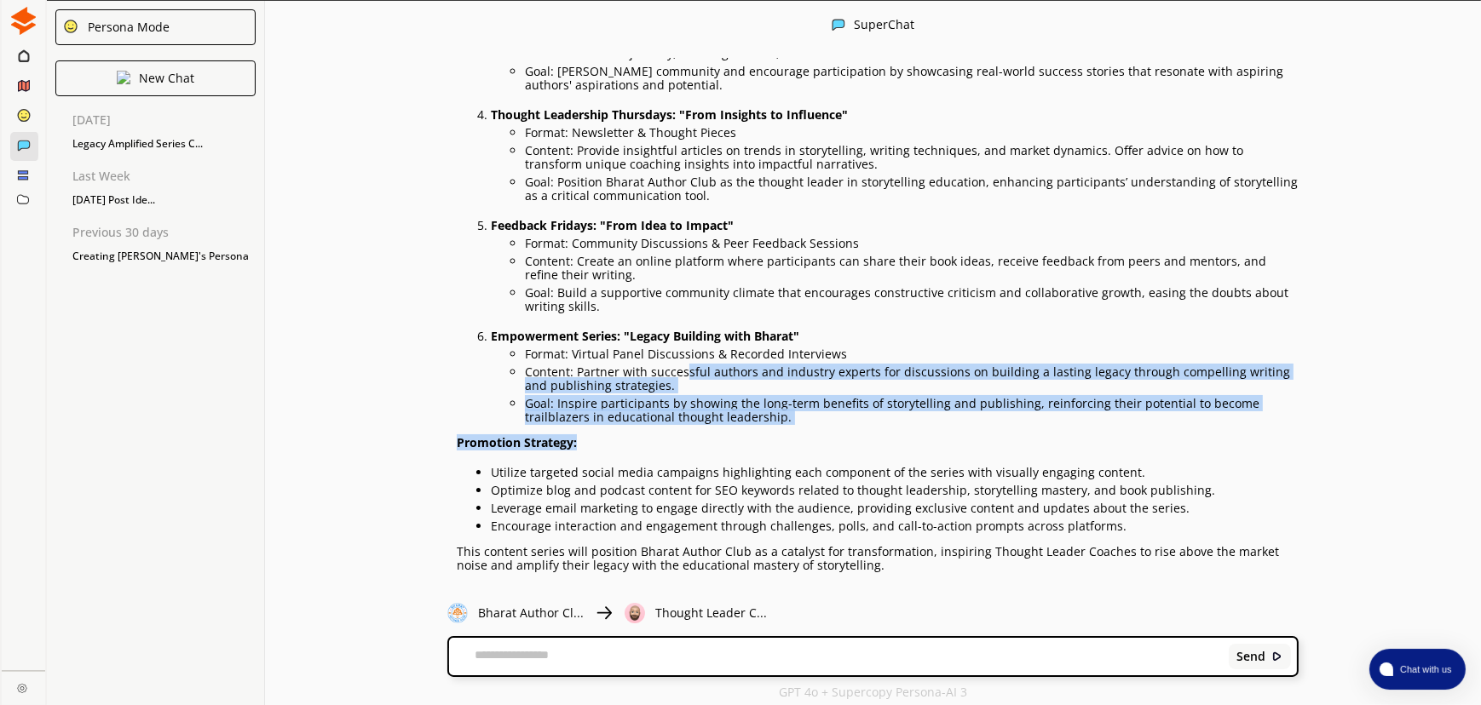
drag, startPoint x: 682, startPoint y: 359, endPoint x: 876, endPoint y: 434, distance: 208.2
click at [877, 434] on div "Series Title: "Legacy Amplified: Mastering the Art of Storytelling" Overview: T…" at bounding box center [878, 106] width 842 height 931
click at [874, 436] on p "Promotion Strategy:" at bounding box center [878, 443] width 842 height 14
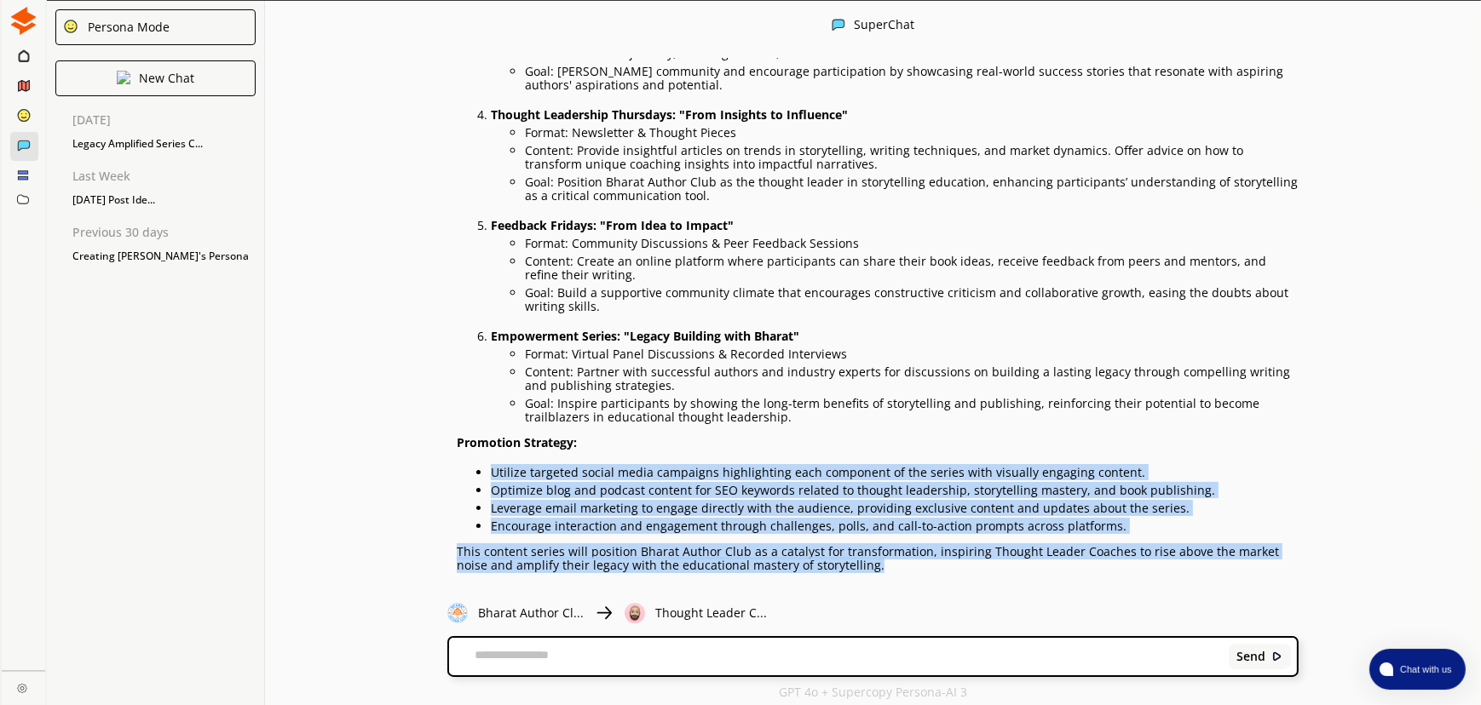
drag, startPoint x: 475, startPoint y: 461, endPoint x: 906, endPoint y: 564, distance: 443.2
click at [906, 564] on div "Series Title: "Legacy Amplified: Mastering the Art of Storytelling" Overview: T…" at bounding box center [849, 122] width 900 height 963
click at [904, 563] on div "Series Title: "Legacy Amplified: Mastering the Art of Storytelling" Overview: T…" at bounding box center [849, 122] width 900 height 963
click at [20, 57] on icon at bounding box center [23, 56] width 11 height 14
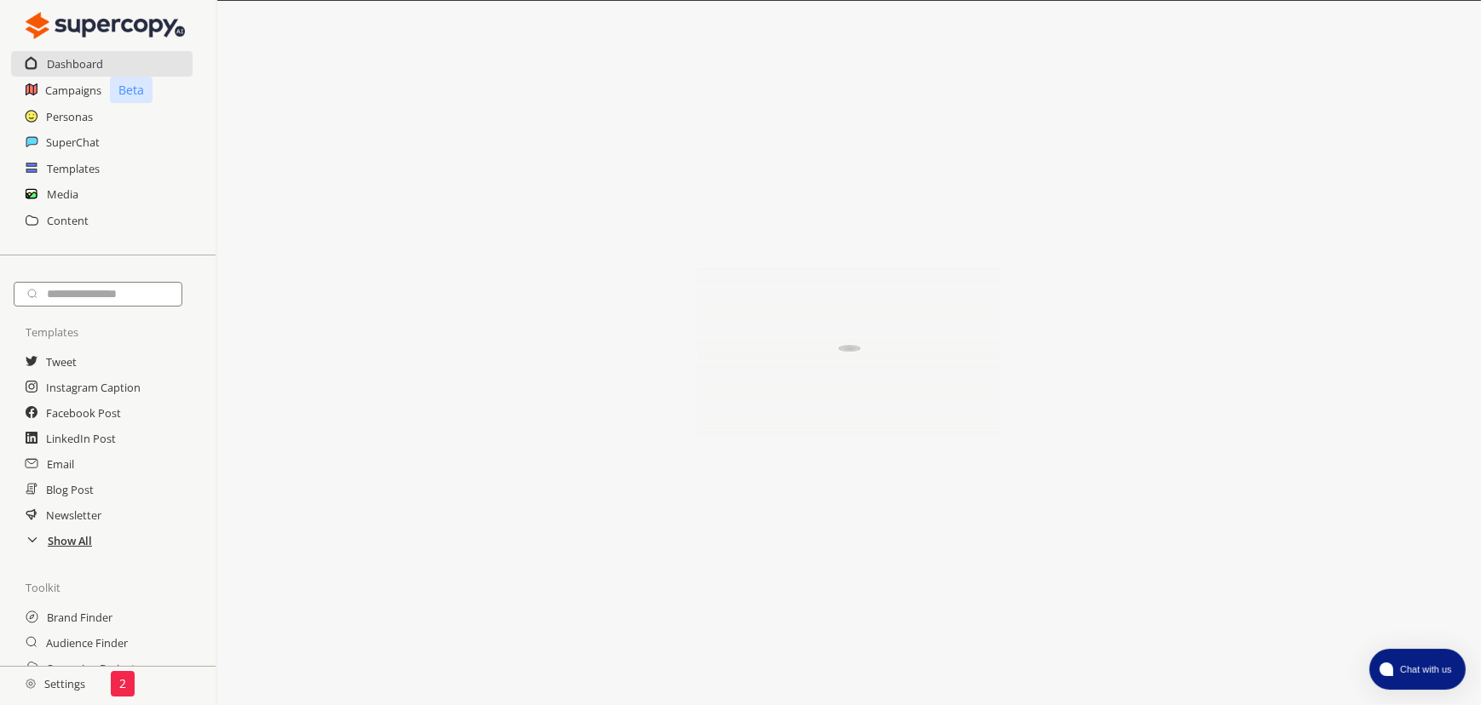
click at [66, 544] on h2 "Show All" at bounding box center [70, 541] width 44 height 26
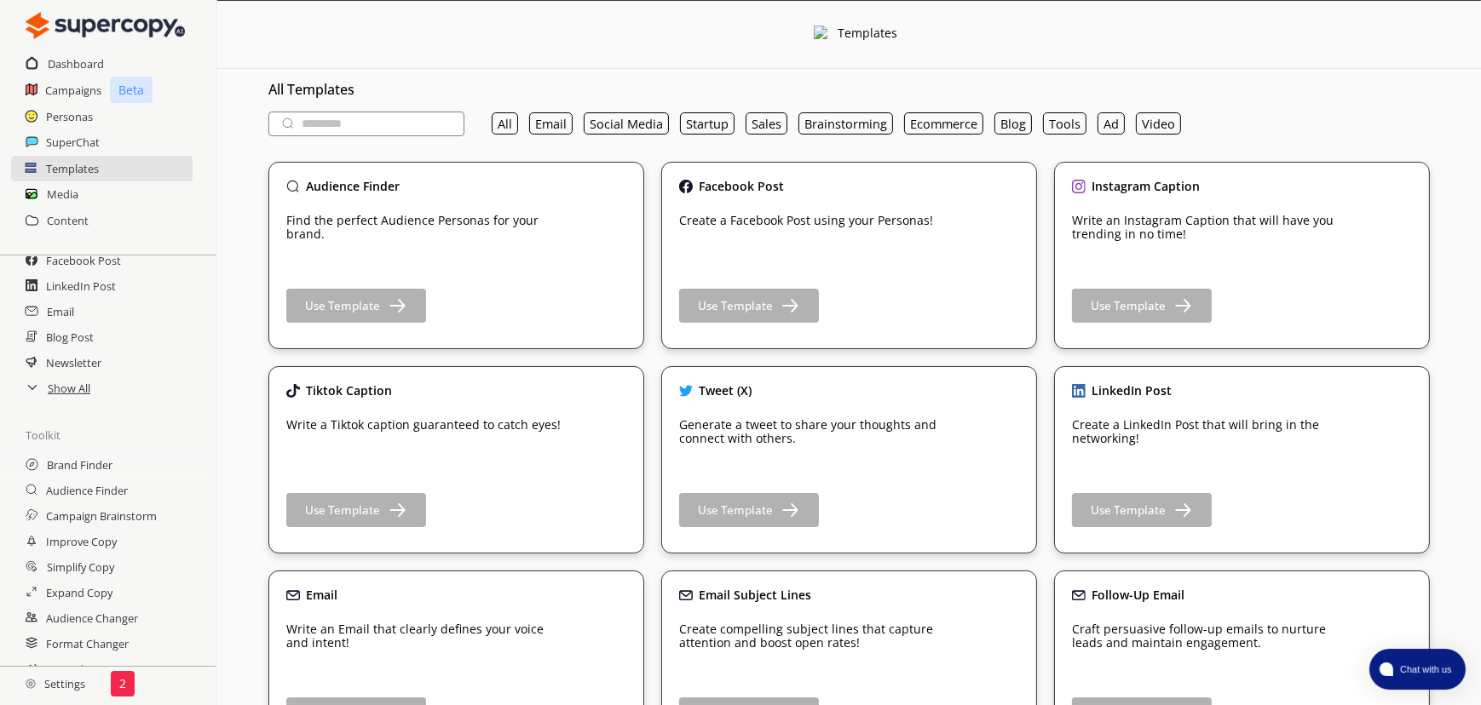
scroll to position [171, 0]
click at [68, 686] on h2 "Settings" at bounding box center [55, 684] width 111 height 34
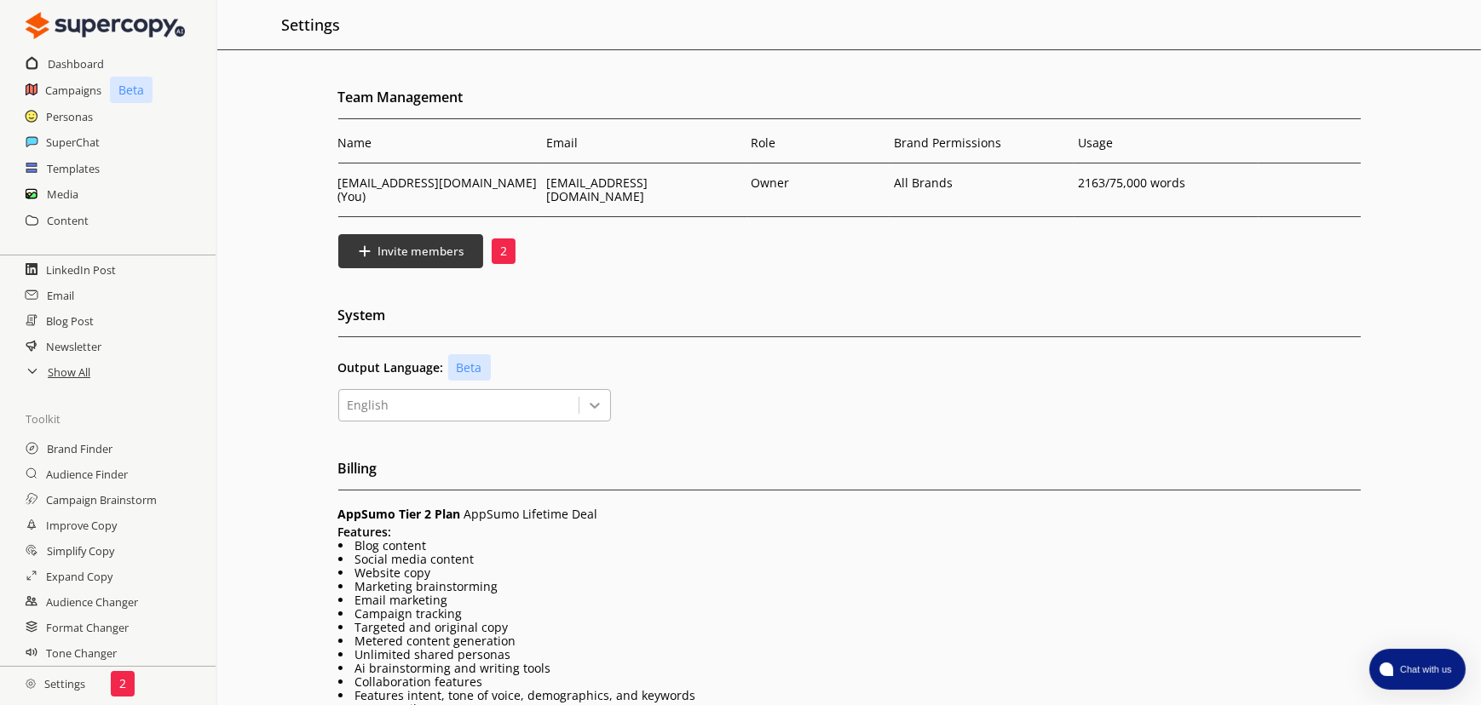
click at [592, 397] on icon at bounding box center [594, 405] width 17 height 17
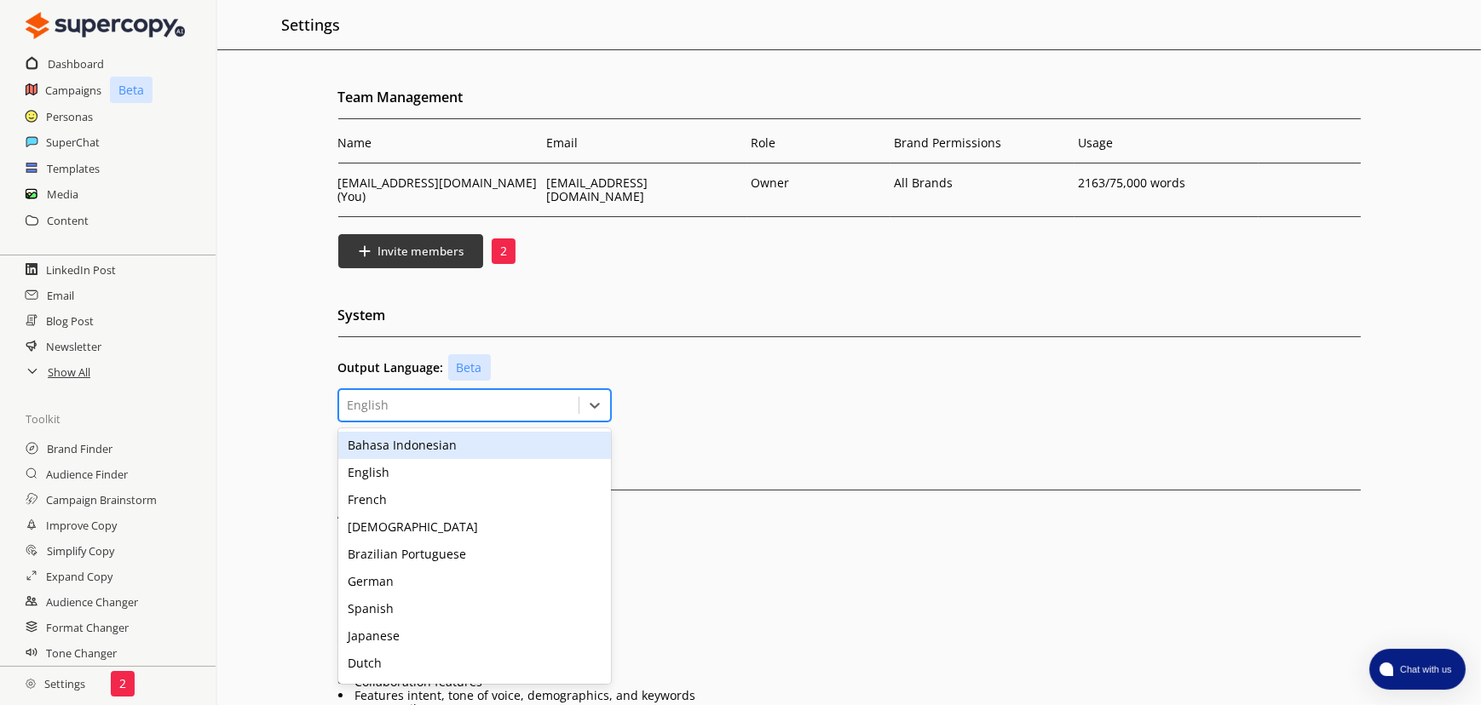
click at [662, 302] on h2 "System" at bounding box center [849, 319] width 1022 height 35
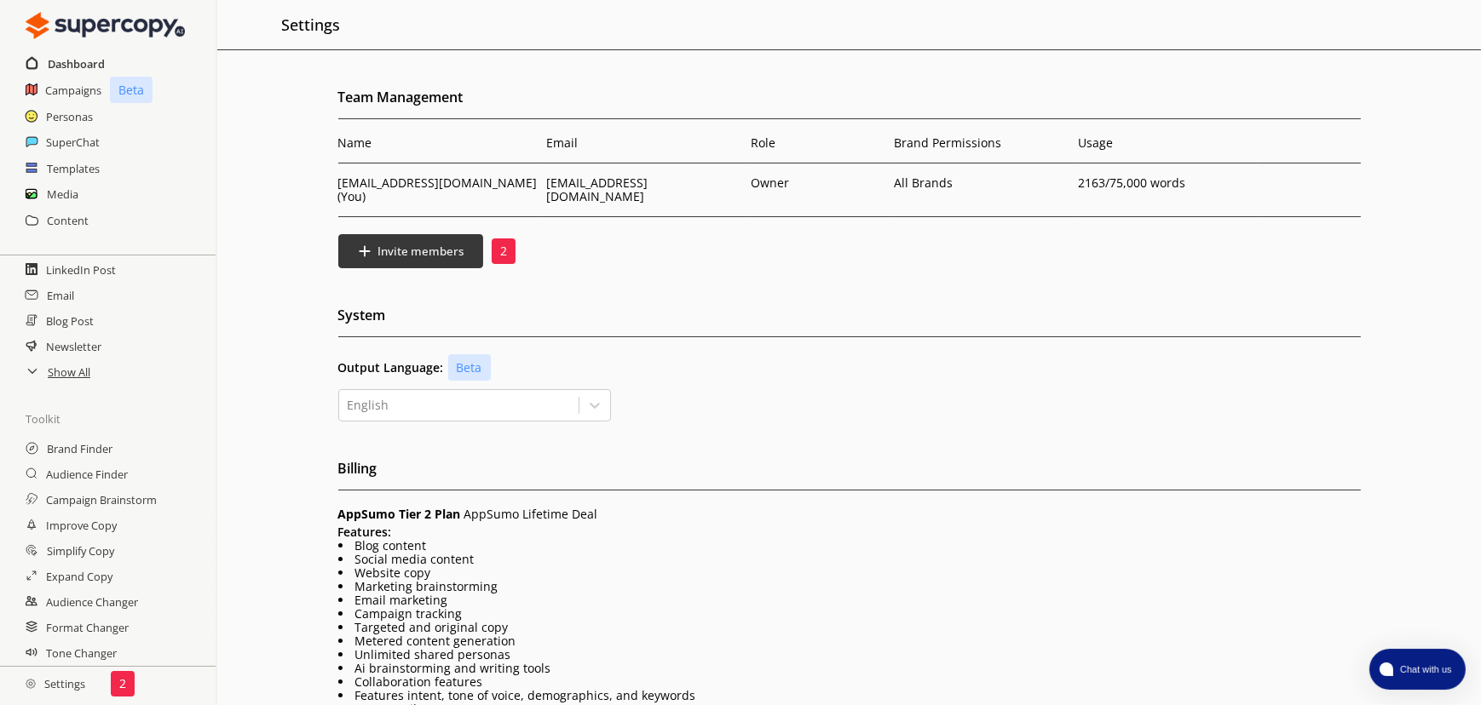
click at [74, 55] on h2 "Dashboard" at bounding box center [76, 64] width 57 height 26
